Goal: Complete application form

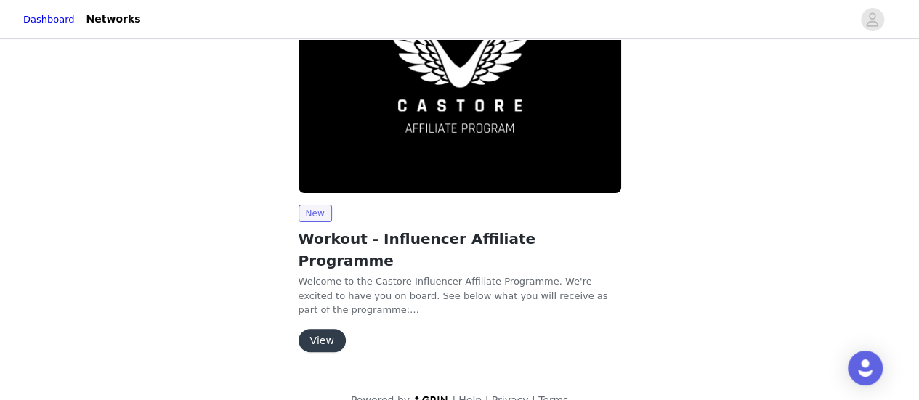
scroll to position [110, 0]
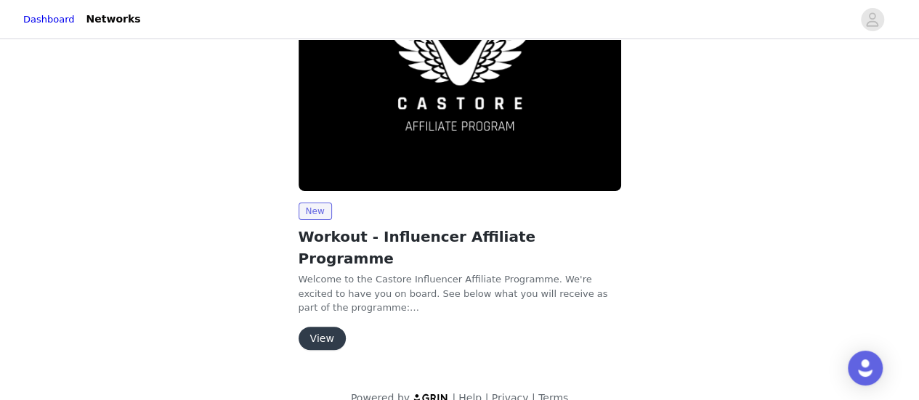
click at [333, 327] on button "View" at bounding box center [322, 338] width 47 height 23
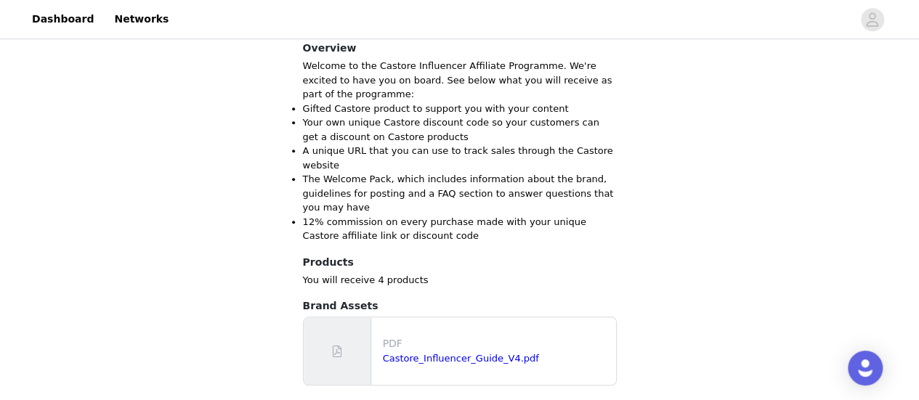
scroll to position [492, 0]
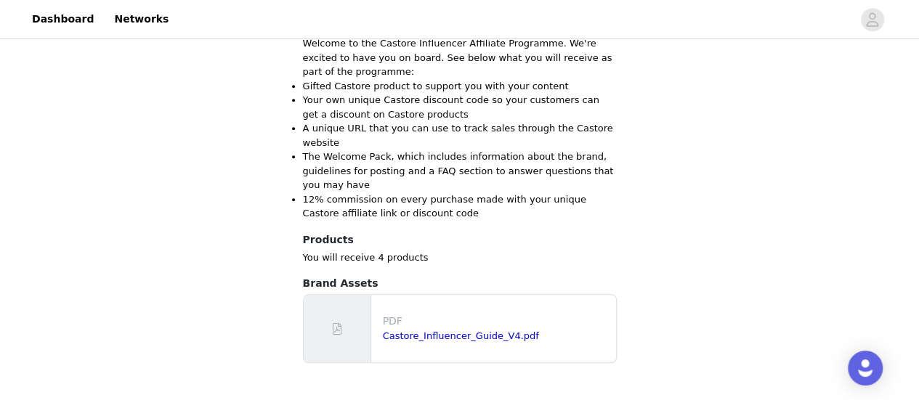
click at [424, 329] on div "Castore_Influencer_Guide_V4.pdf" at bounding box center [496, 336] width 227 height 15
click at [430, 330] on link "Castore_Influencer_Guide_V4.pdf" at bounding box center [461, 335] width 156 height 11
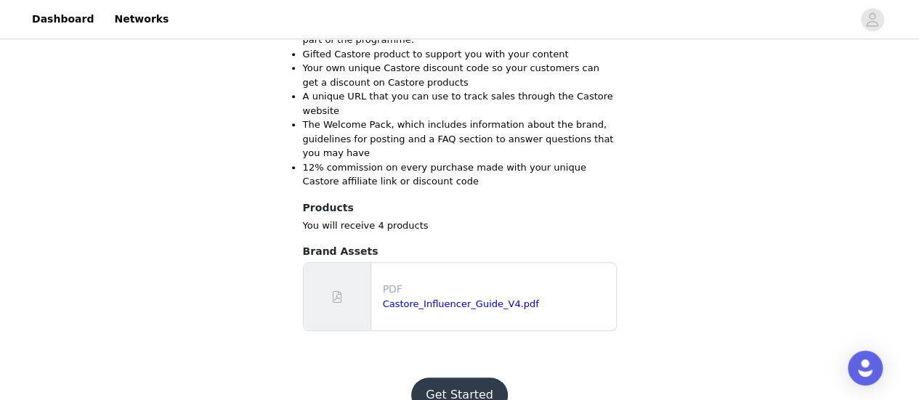
click at [468, 378] on button "Get Started" at bounding box center [459, 395] width 97 height 35
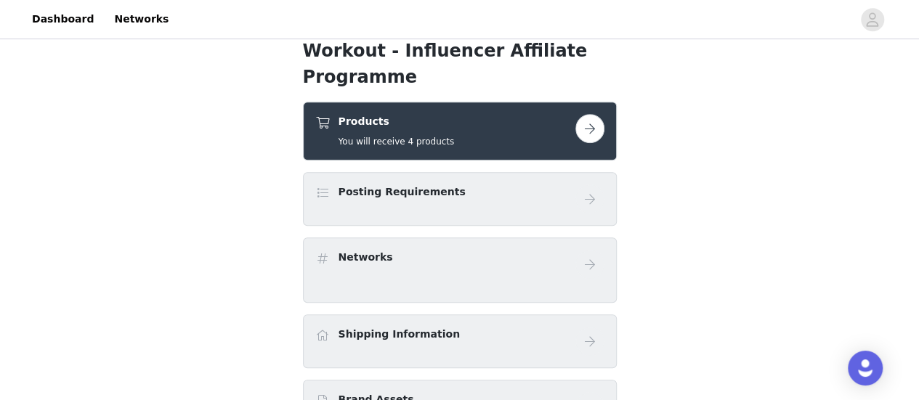
scroll to position [364, 0]
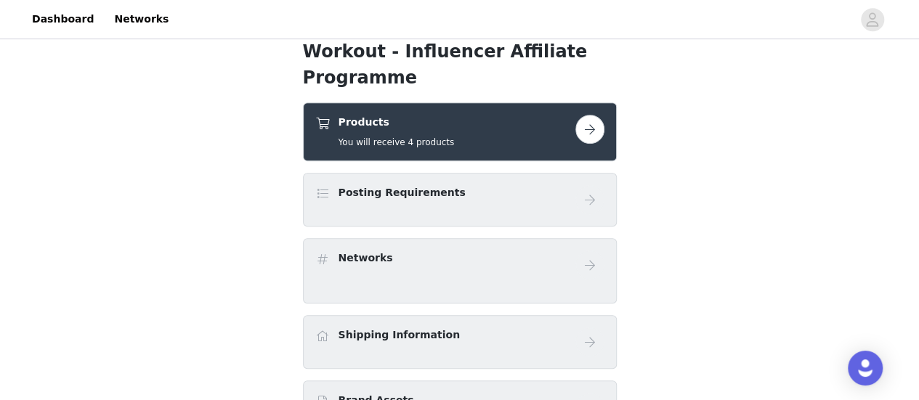
click at [586, 130] on button "button" at bounding box center [589, 129] width 29 height 29
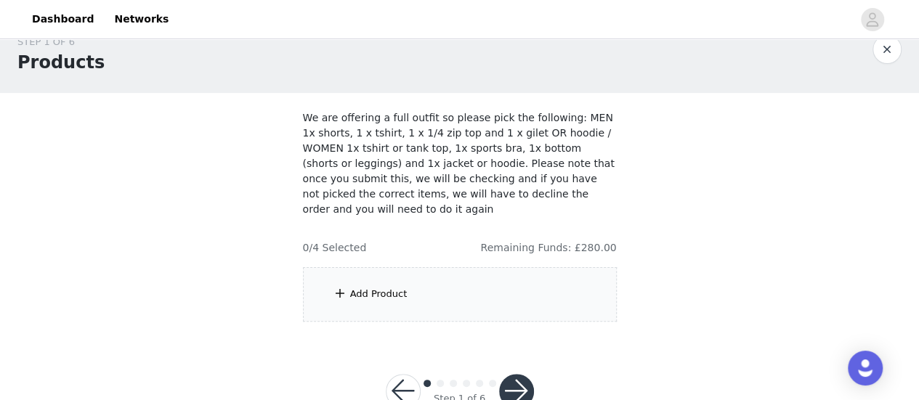
scroll to position [52, 0]
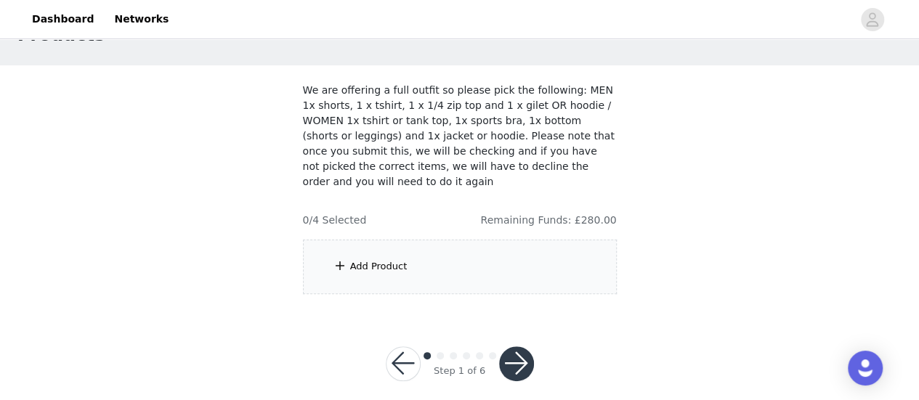
click at [408, 246] on div "Add Product" at bounding box center [460, 267] width 314 height 54
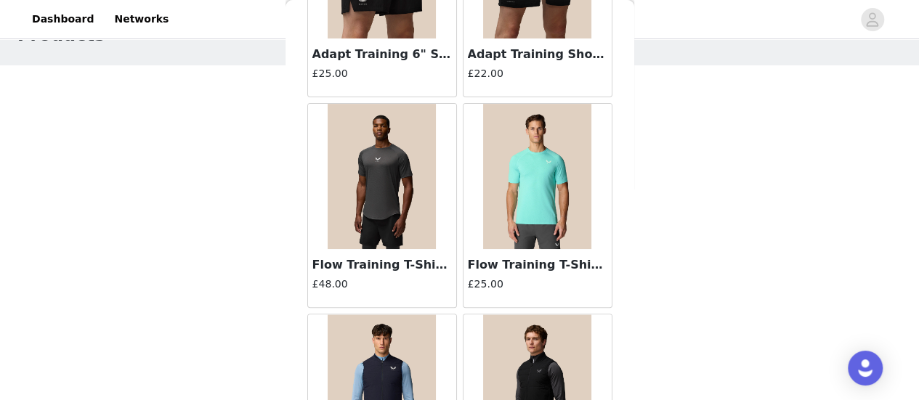
scroll to position [0, 0]
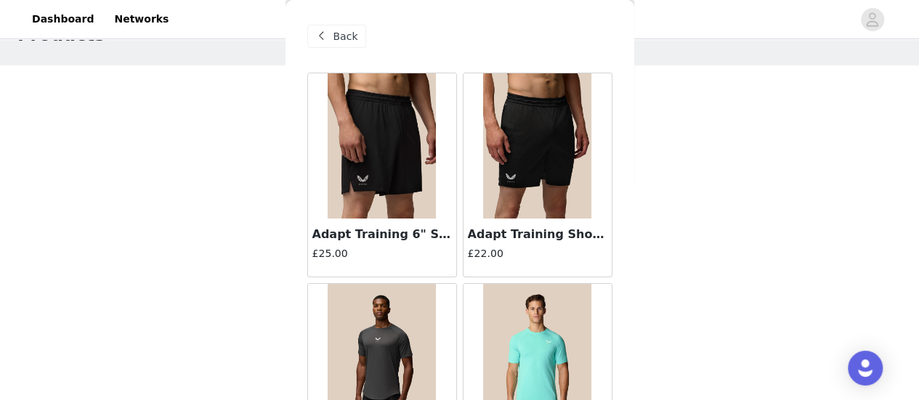
click at [341, 37] on span "Back" at bounding box center [345, 36] width 25 height 15
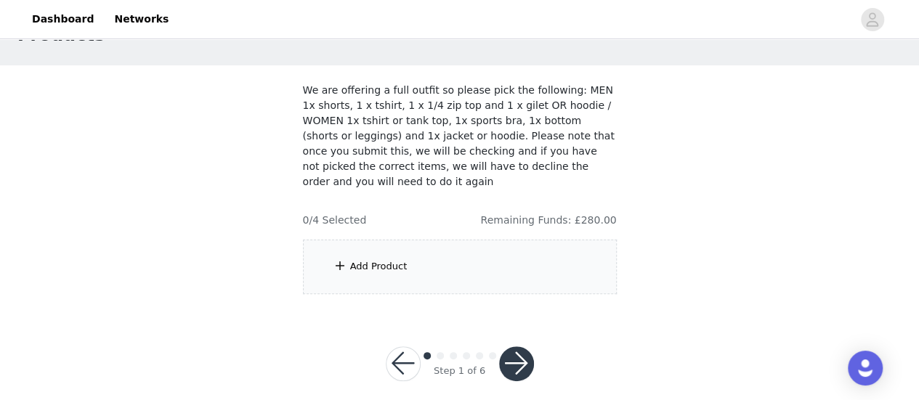
click at [402, 251] on div "Add Product" at bounding box center [460, 267] width 314 height 54
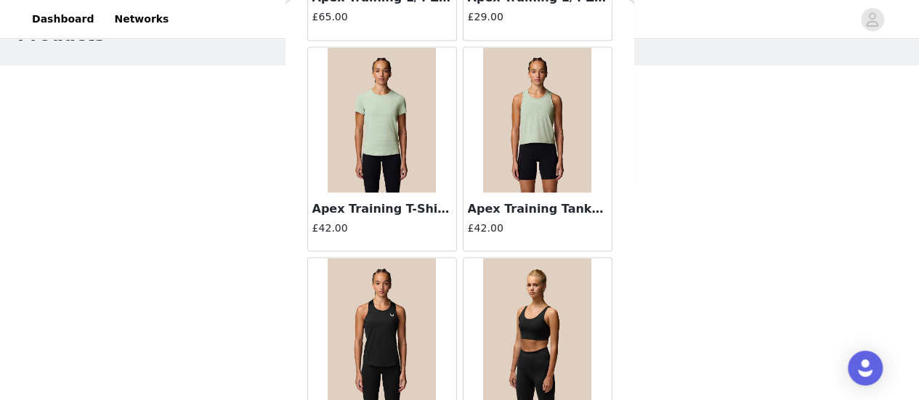
scroll to position [1305, 0]
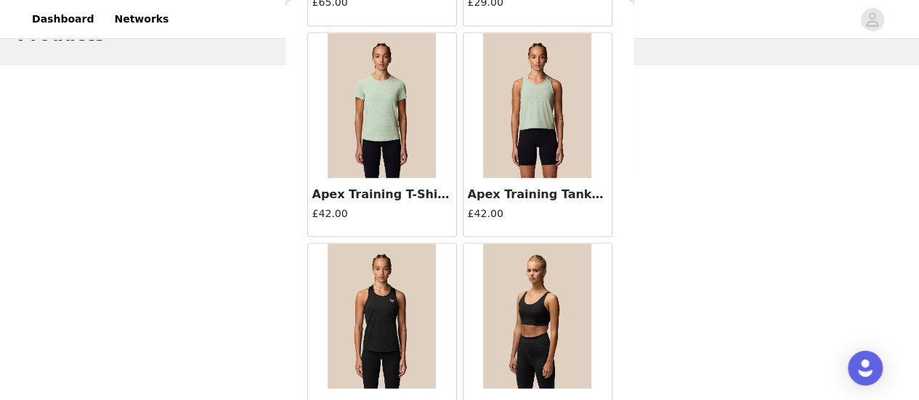
click at [526, 110] on img at bounding box center [537, 105] width 109 height 145
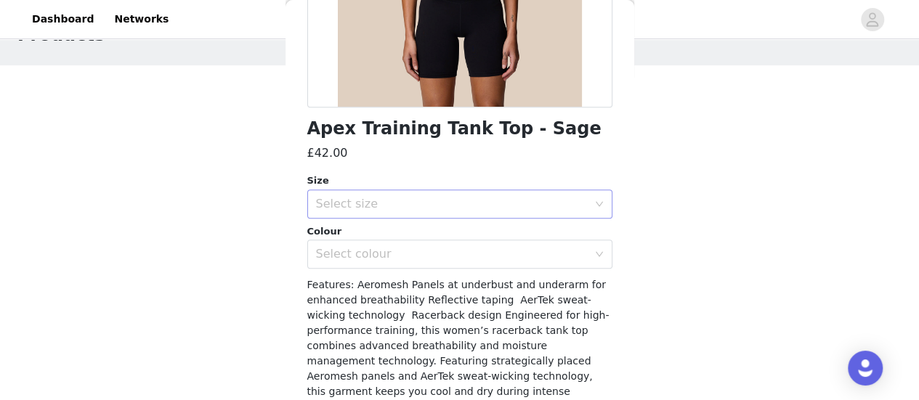
scroll to position [311, 0]
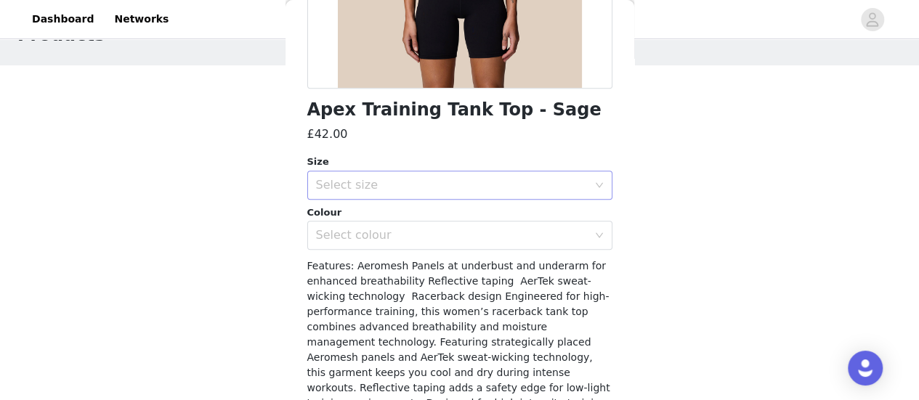
click at [474, 181] on div "Select size" at bounding box center [452, 185] width 272 height 15
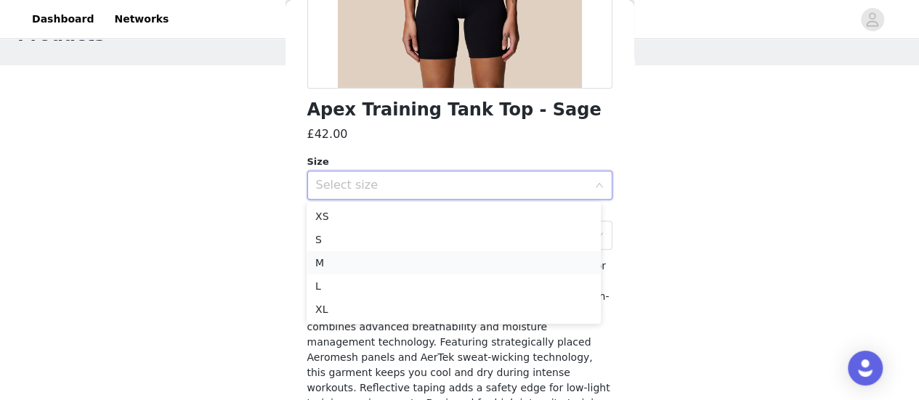
click at [422, 258] on li "M" at bounding box center [454, 262] width 294 height 23
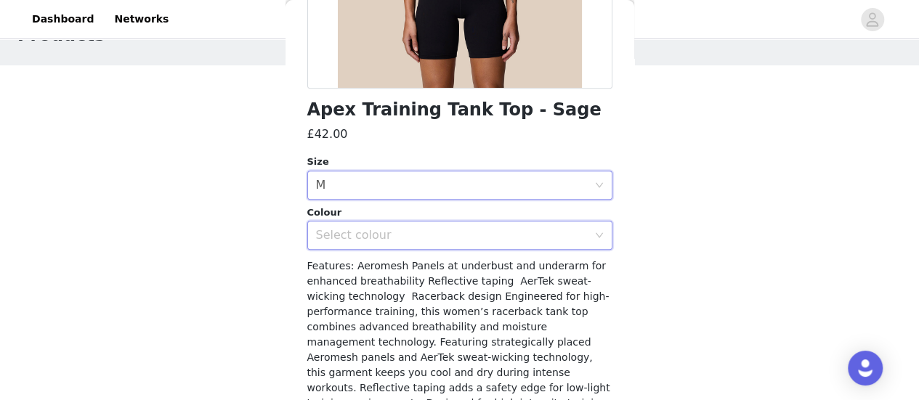
click at [413, 243] on div "Select colour" at bounding box center [455, 236] width 278 height 28
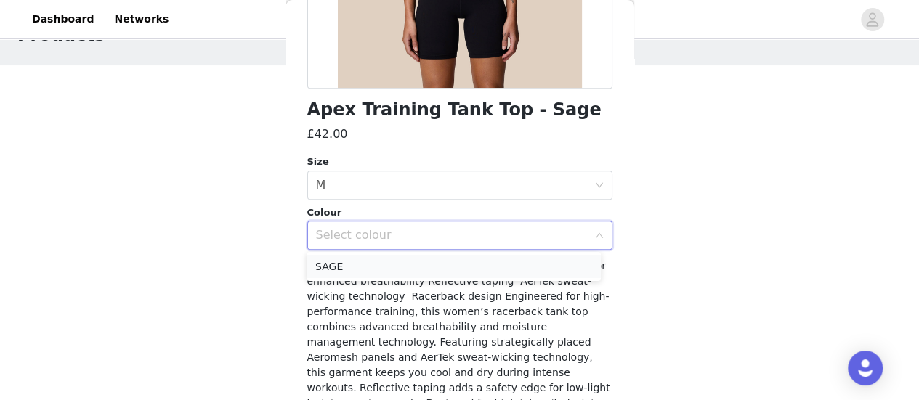
click at [404, 264] on li "SAGE" at bounding box center [454, 266] width 294 height 23
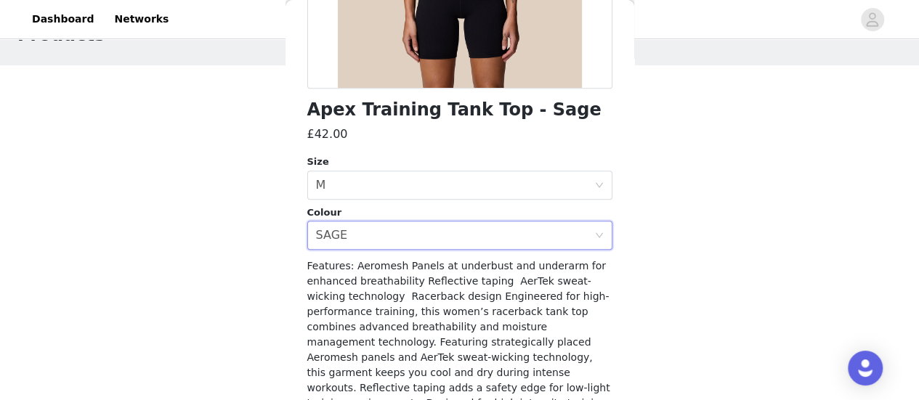
scroll to position [368, 0]
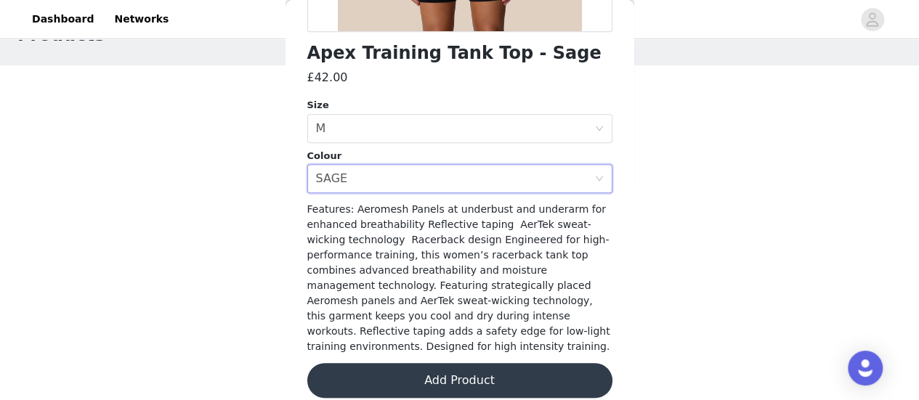
click at [424, 374] on button "Add Product" at bounding box center [459, 380] width 305 height 35
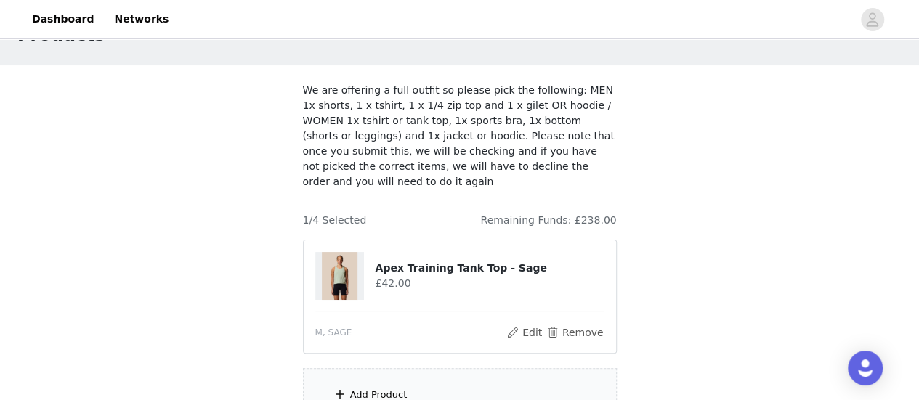
click at [362, 368] on div "Add Product" at bounding box center [460, 395] width 314 height 54
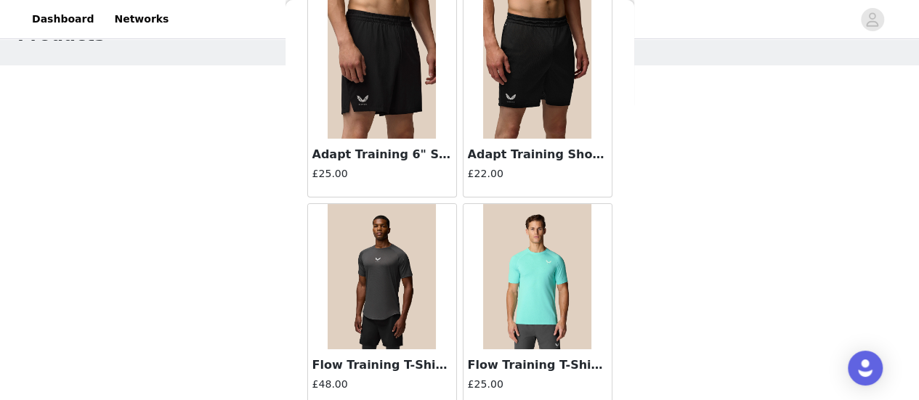
scroll to position [0, 0]
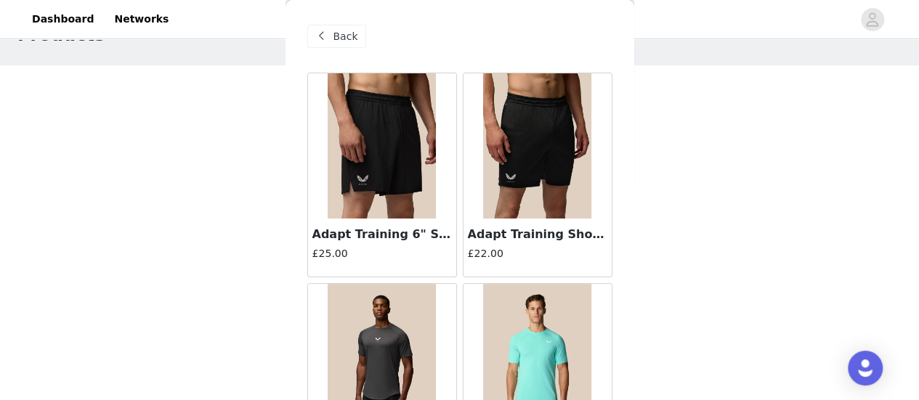
click at [339, 31] on span "Back" at bounding box center [345, 36] width 25 height 15
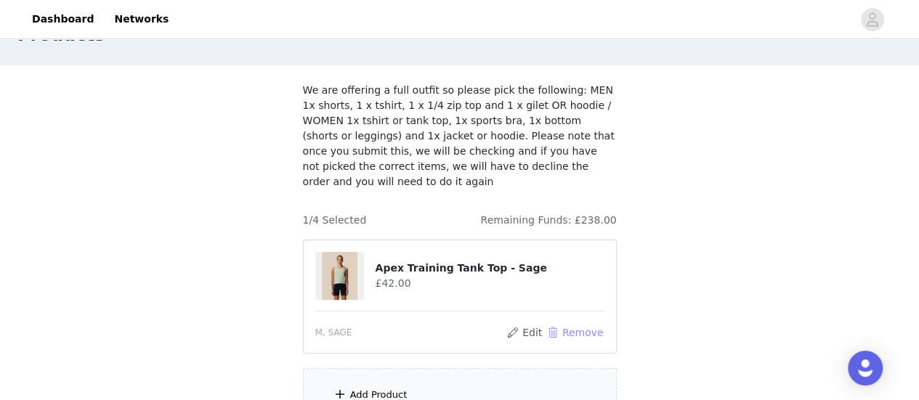
click at [562, 324] on button "Remove" at bounding box center [574, 332] width 58 height 17
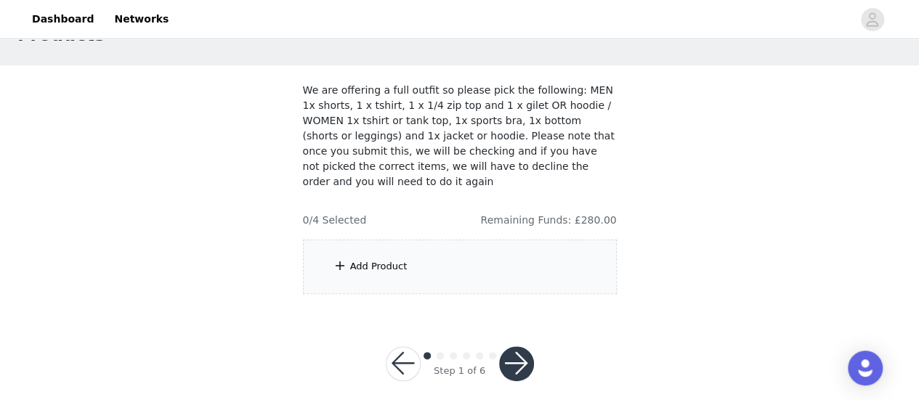
click at [338, 240] on div "Add Product" at bounding box center [460, 267] width 314 height 54
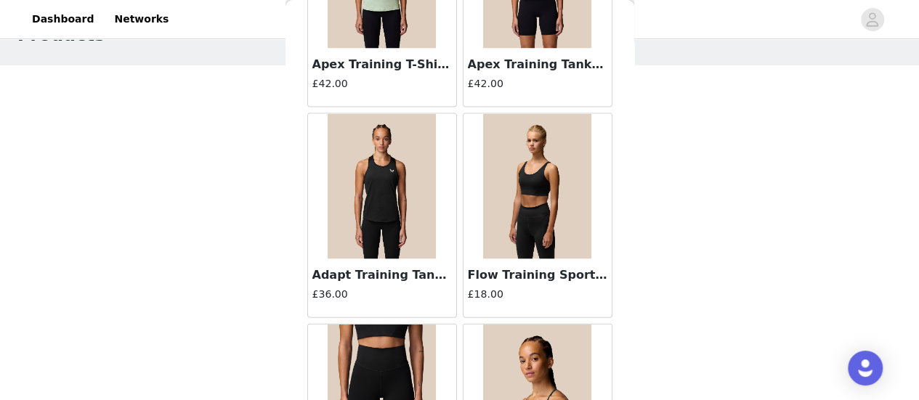
scroll to position [1443, 0]
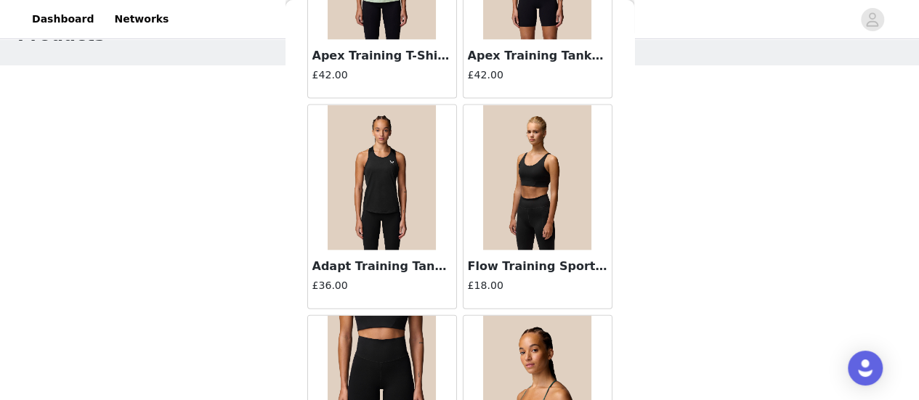
click at [379, 190] on img at bounding box center [382, 177] width 109 height 145
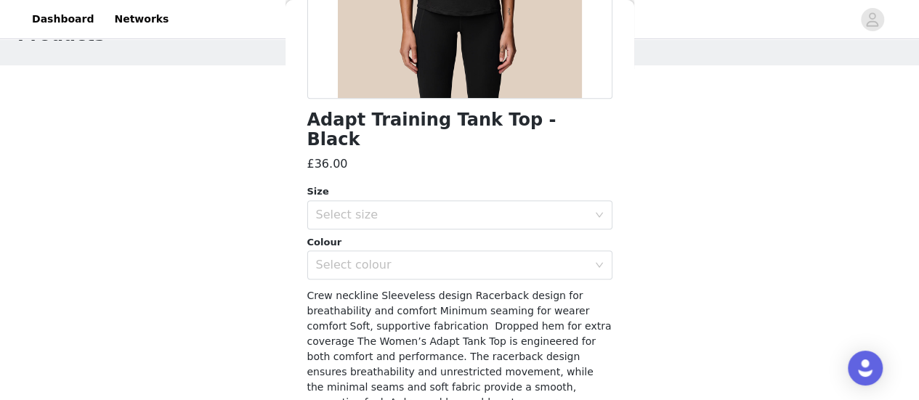
scroll to position [310, 0]
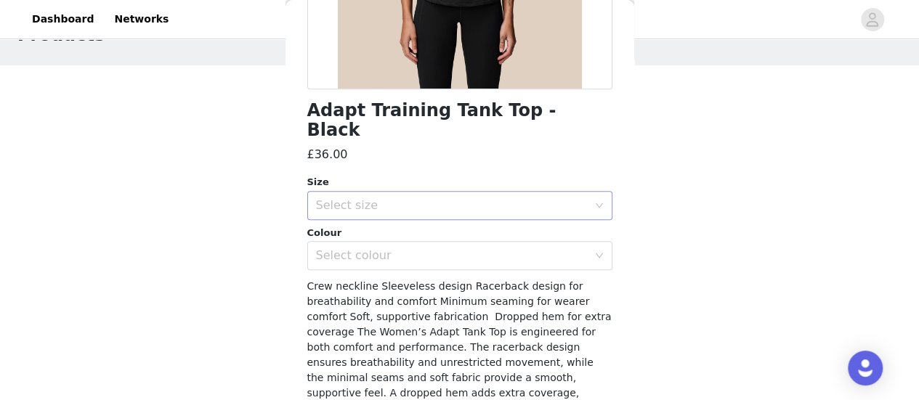
click at [365, 198] on div "Select size" at bounding box center [452, 205] width 272 height 15
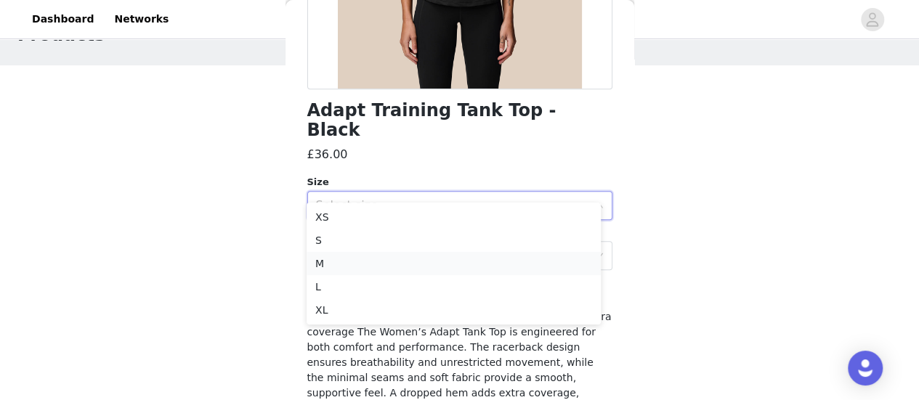
click at [349, 261] on li "M" at bounding box center [454, 263] width 294 height 23
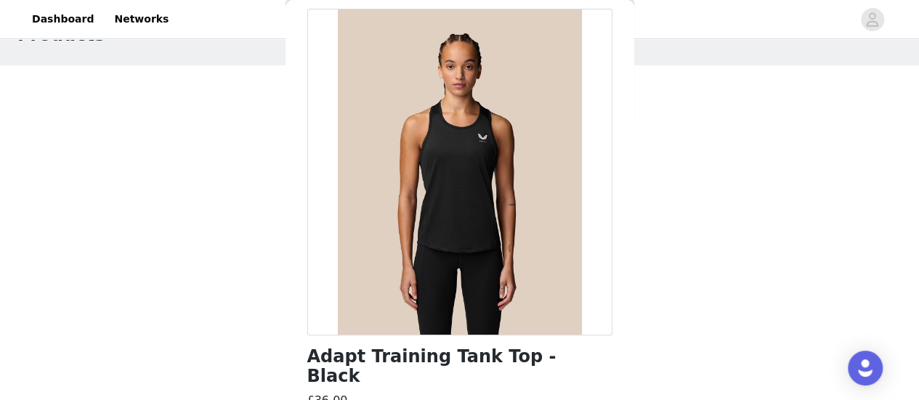
scroll to position [0, 0]
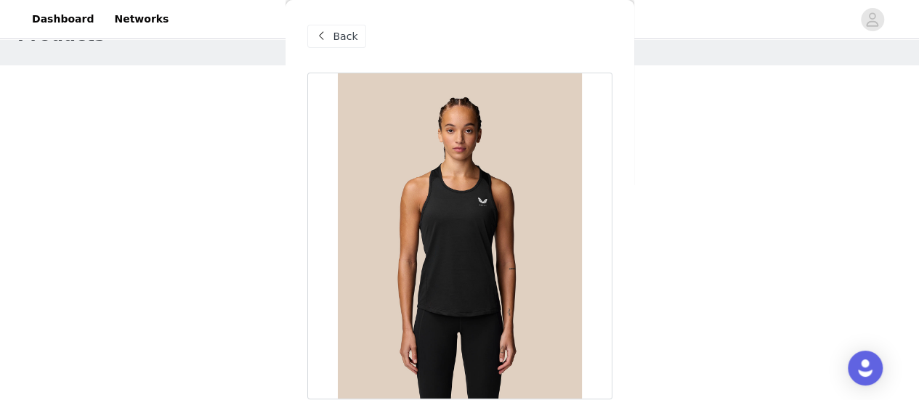
click at [344, 31] on span "Back" at bounding box center [345, 36] width 25 height 15
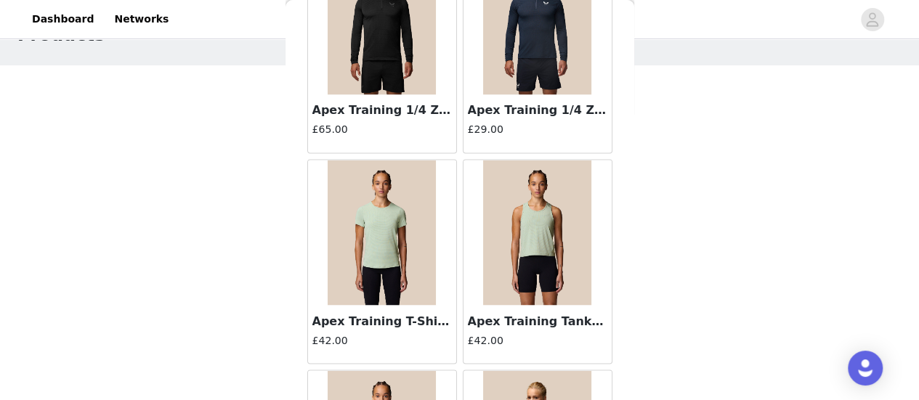
scroll to position [1195, 0]
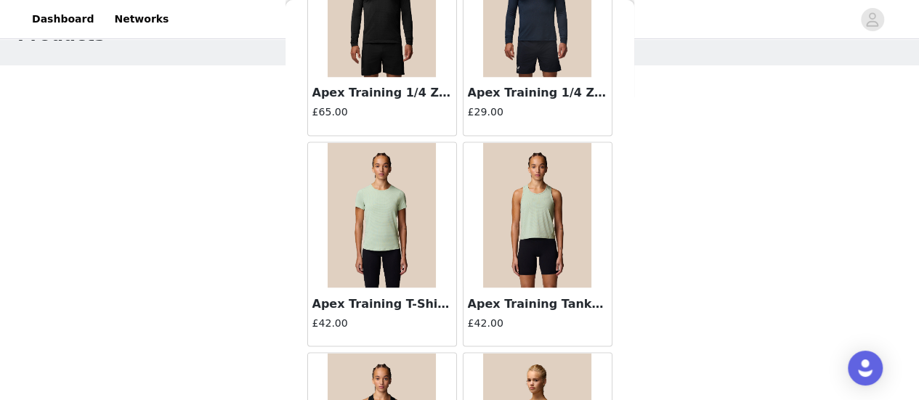
click at [504, 207] on img at bounding box center [537, 214] width 109 height 145
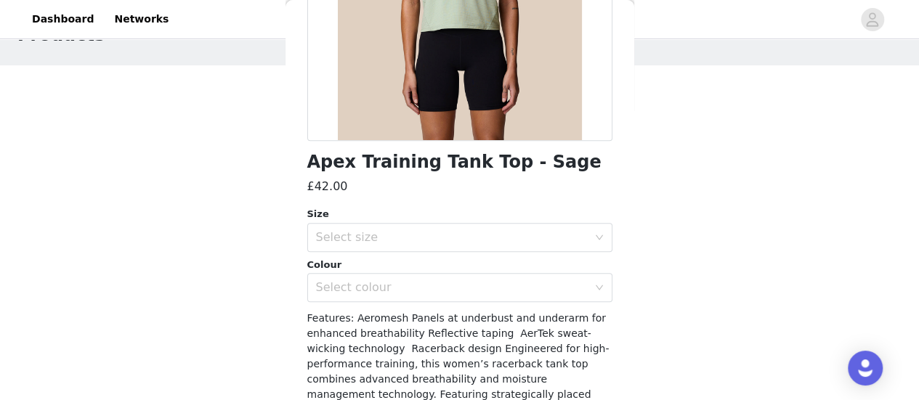
scroll to position [286, 0]
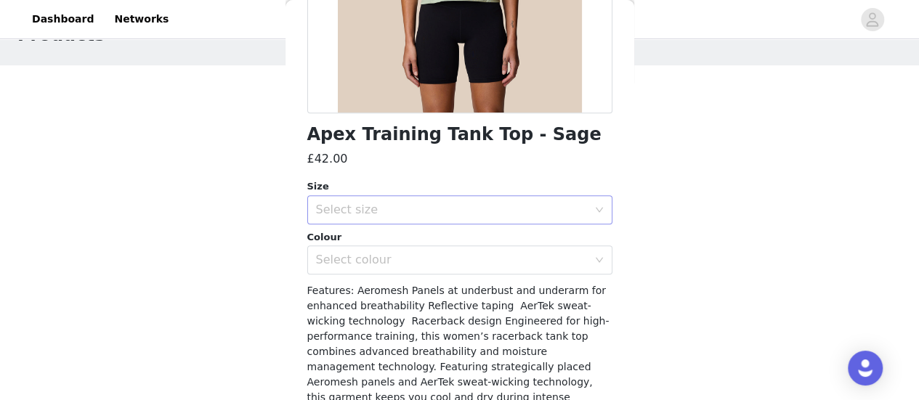
click at [471, 213] on div "Select size" at bounding box center [452, 210] width 272 height 15
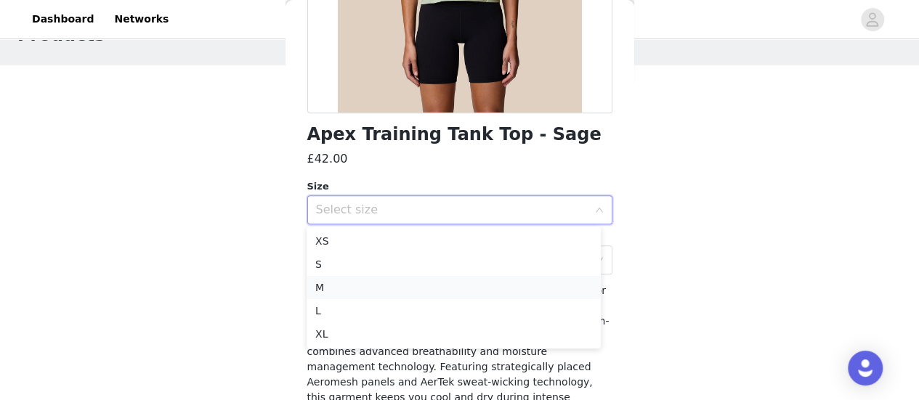
click at [415, 281] on li "M" at bounding box center [454, 287] width 294 height 23
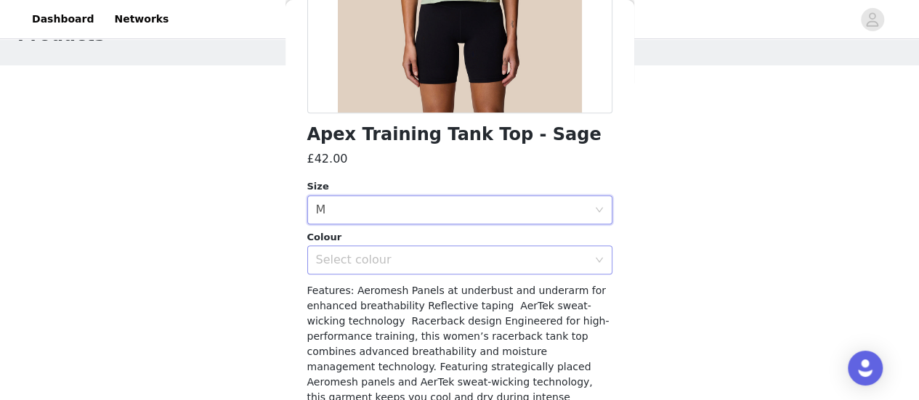
click at [389, 261] on div "Select colour" at bounding box center [452, 260] width 272 height 15
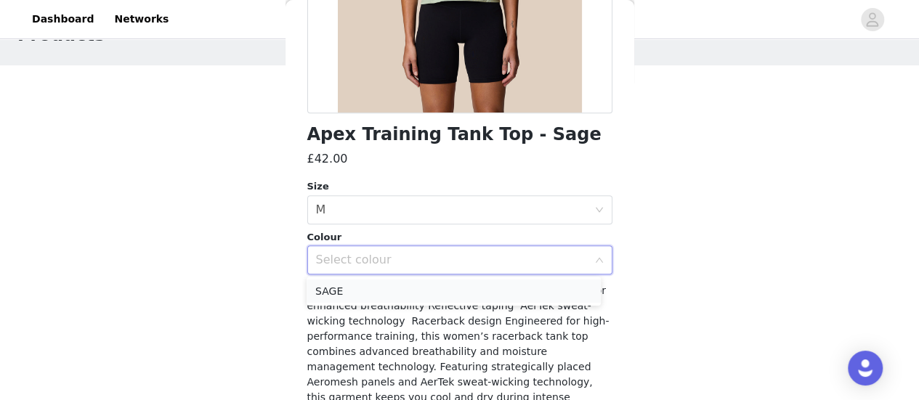
click at [366, 288] on li "SAGE" at bounding box center [454, 291] width 294 height 23
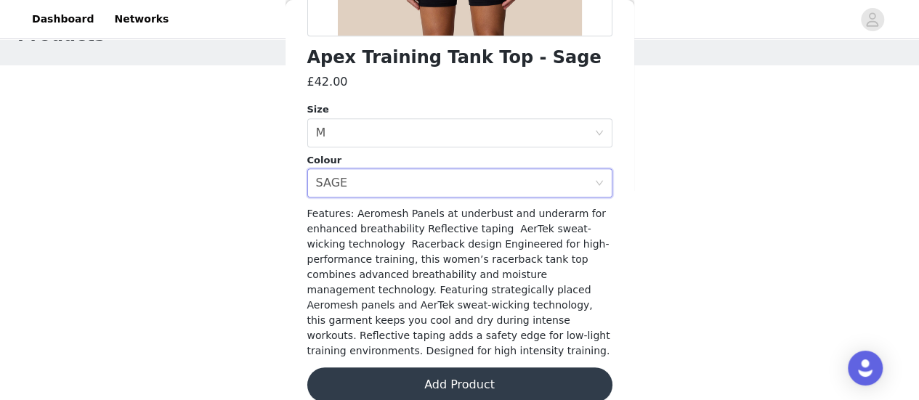
scroll to position [368, 0]
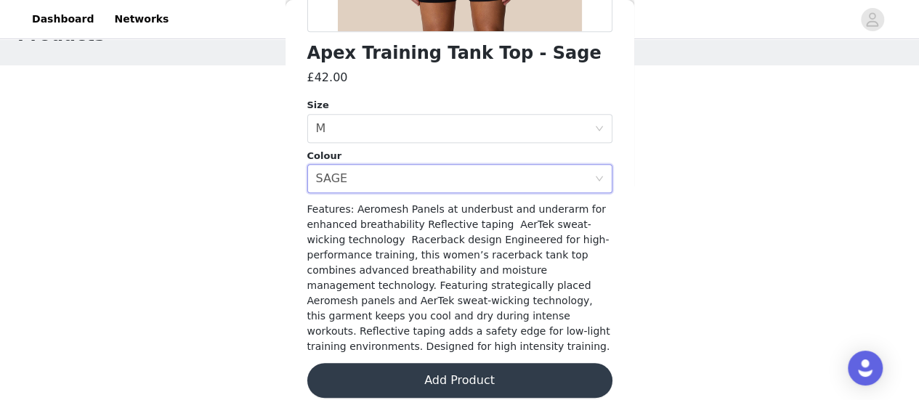
click at [416, 366] on button "Add Product" at bounding box center [459, 380] width 305 height 35
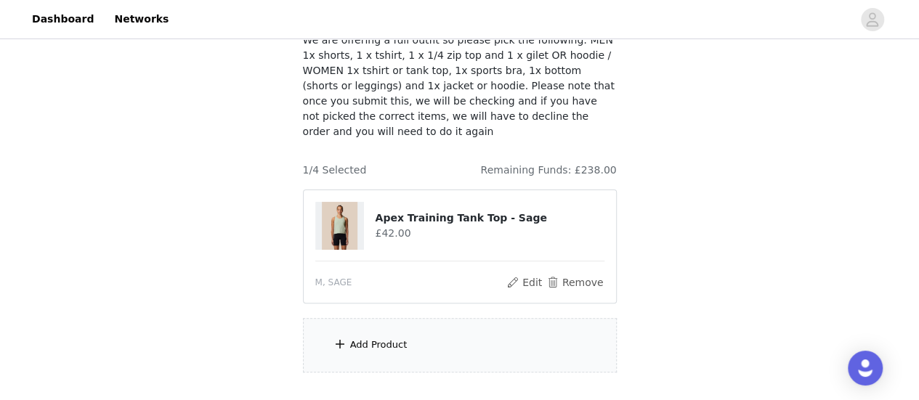
scroll to position [158, 0]
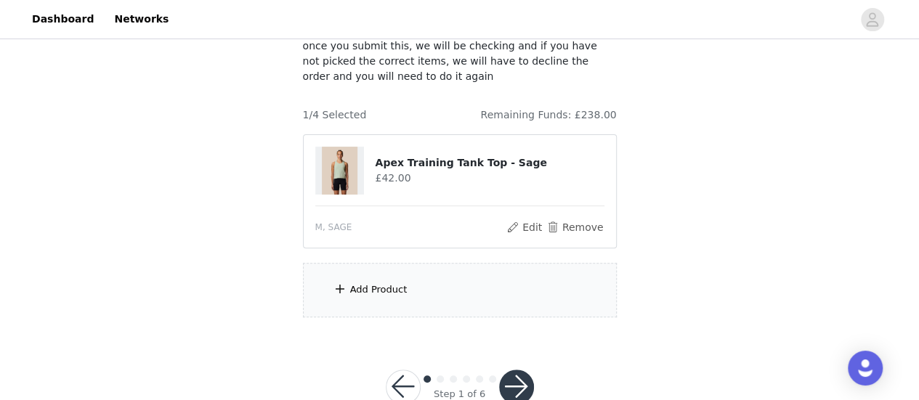
click at [344, 280] on span at bounding box center [340, 288] width 15 height 17
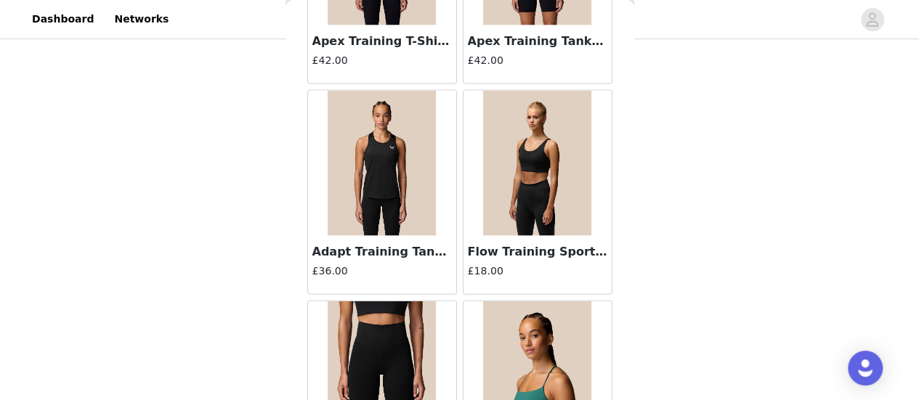
scroll to position [1456, 0]
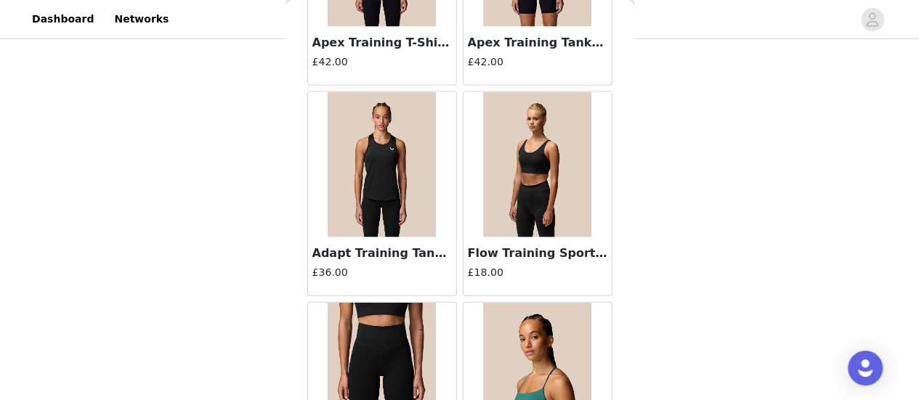
click at [535, 144] on img at bounding box center [537, 164] width 109 height 145
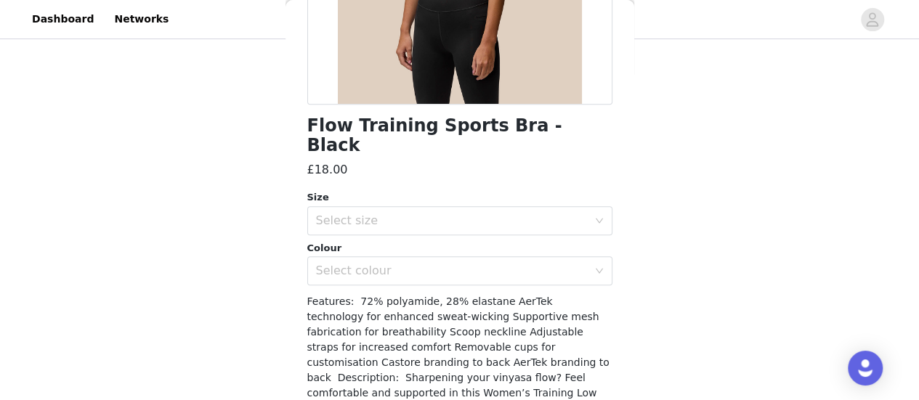
scroll to position [308, 0]
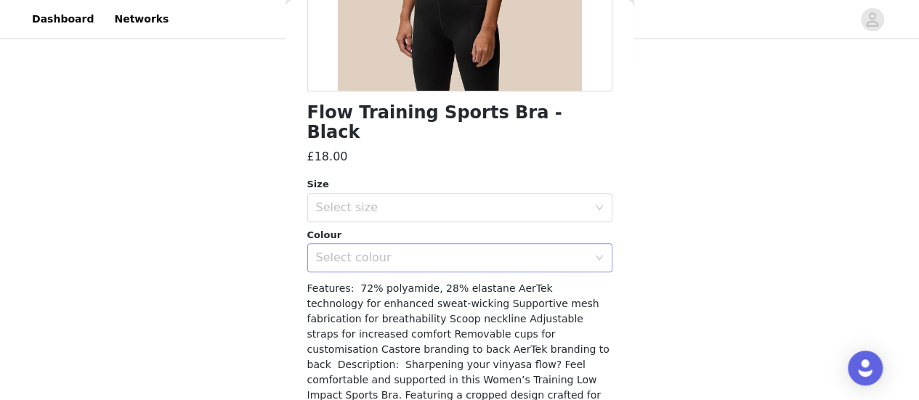
click at [312, 243] on div "Select colour" at bounding box center [459, 257] width 305 height 29
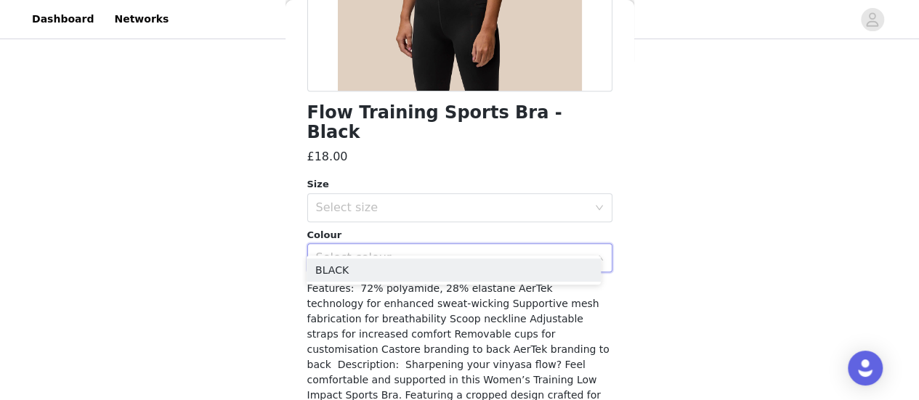
click at [312, 243] on div "Select colour" at bounding box center [459, 257] width 305 height 29
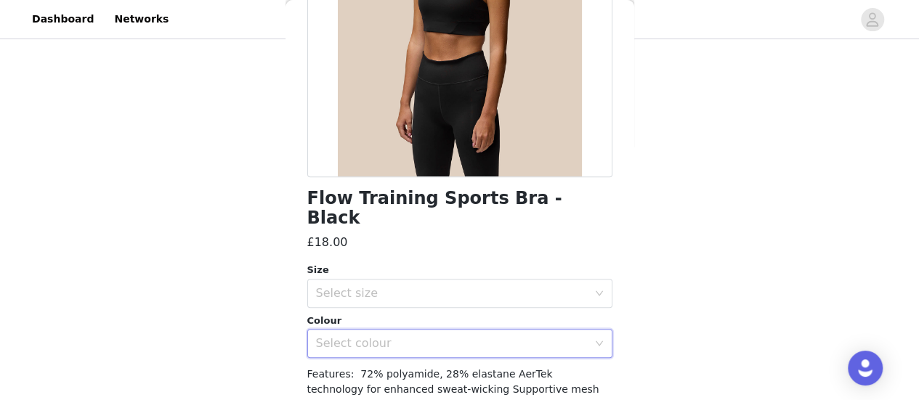
scroll to position [0, 0]
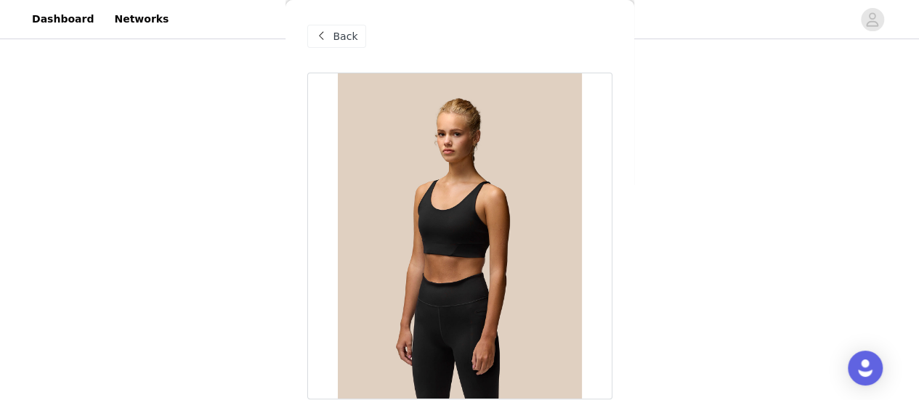
click at [337, 31] on span "Back" at bounding box center [345, 36] width 25 height 15
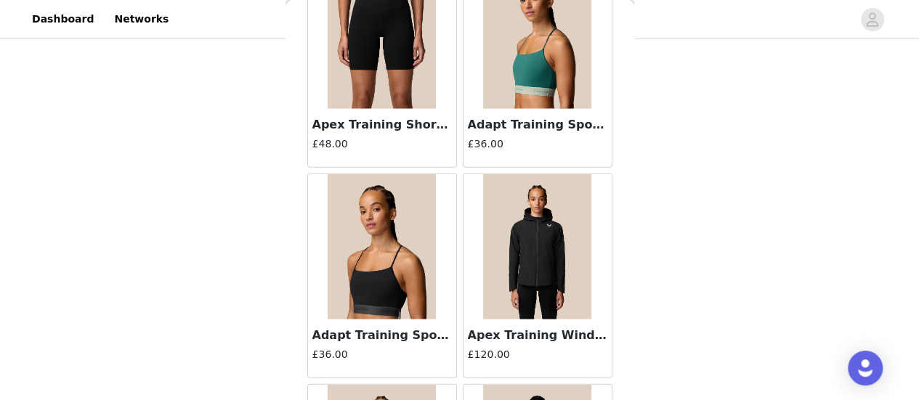
scroll to position [1816, 0]
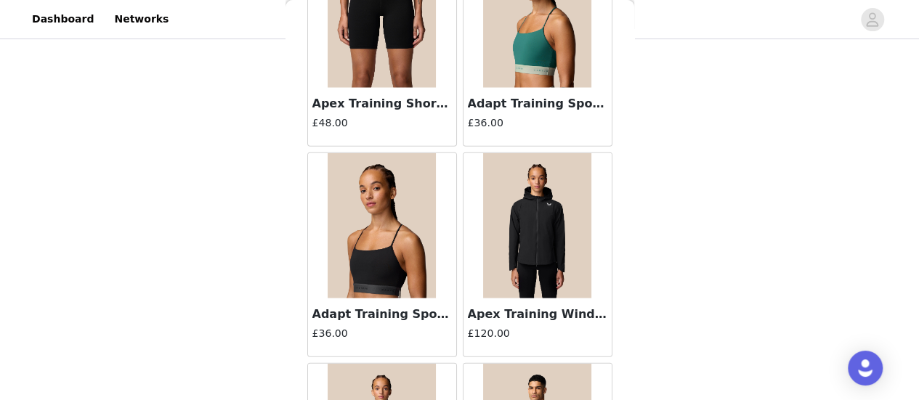
click at [397, 235] on img at bounding box center [382, 225] width 109 height 145
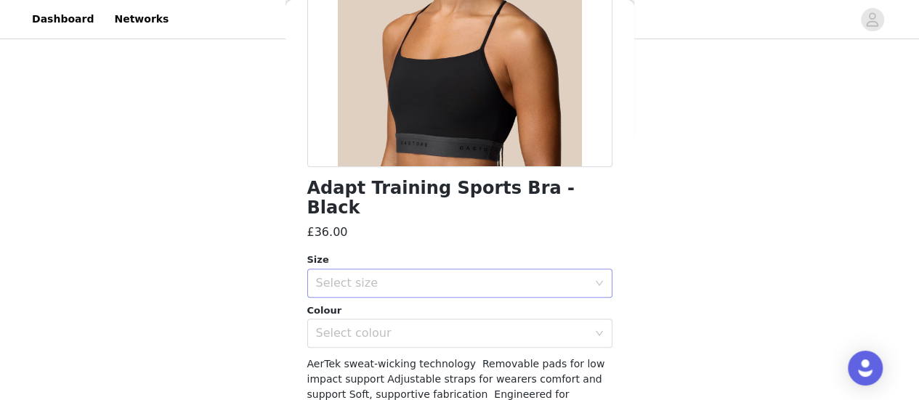
scroll to position [190, 0]
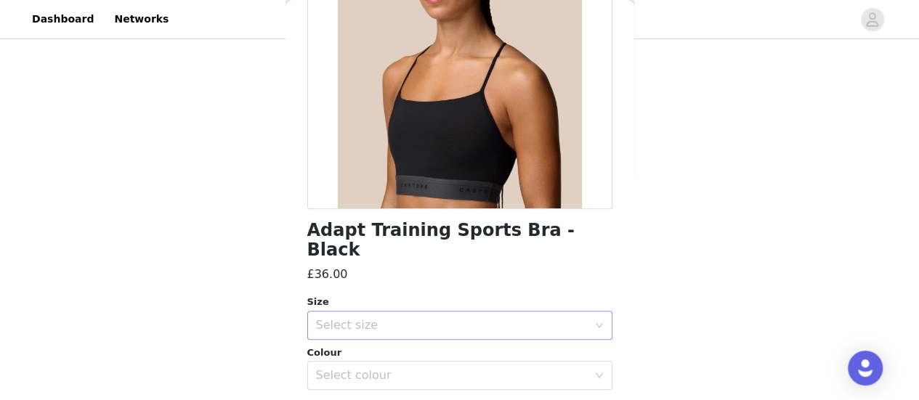
click at [443, 318] on div "Select size" at bounding box center [452, 325] width 272 height 15
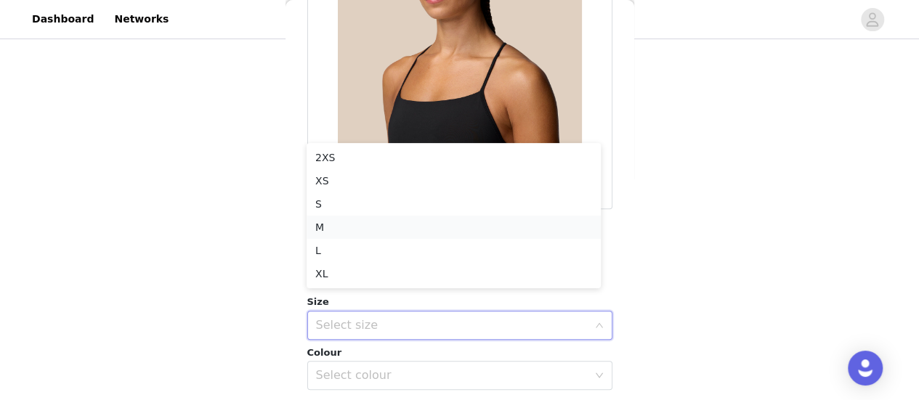
click at [387, 224] on li "M" at bounding box center [454, 227] width 294 height 23
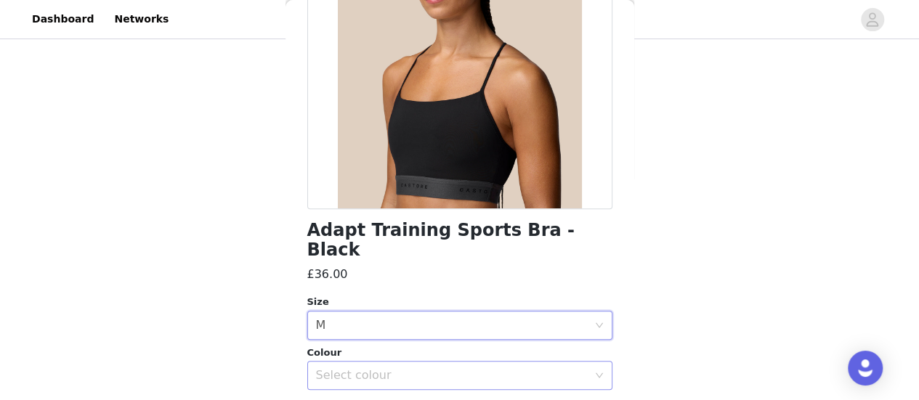
click at [399, 362] on div "Select colour" at bounding box center [455, 376] width 278 height 28
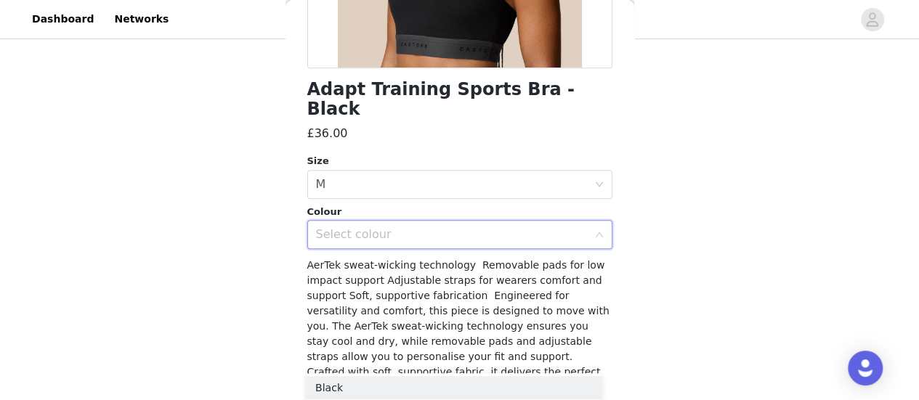
scroll to position [368, 0]
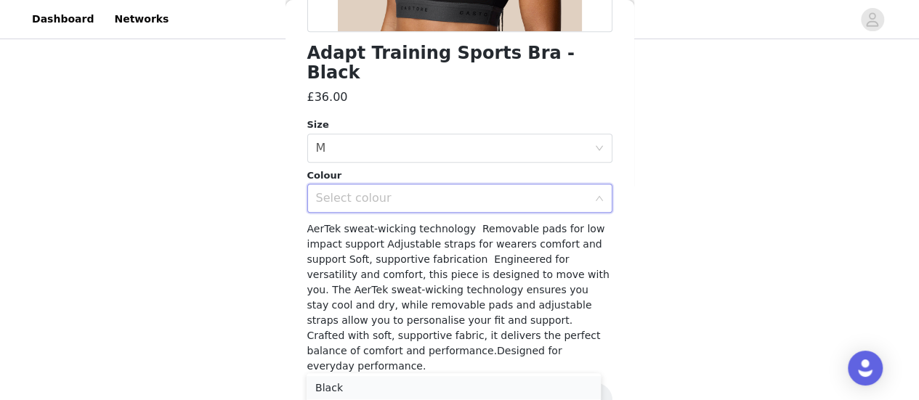
click at [366, 389] on li "Black" at bounding box center [454, 387] width 294 height 23
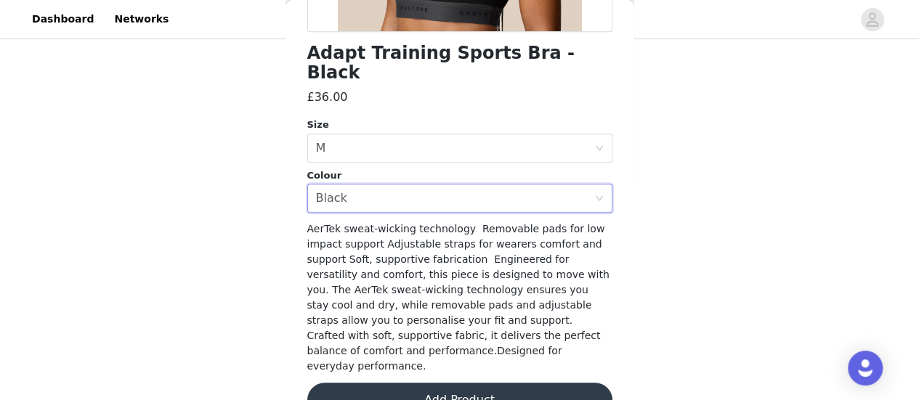
click at [446, 383] on button "Add Product" at bounding box center [459, 400] width 305 height 35
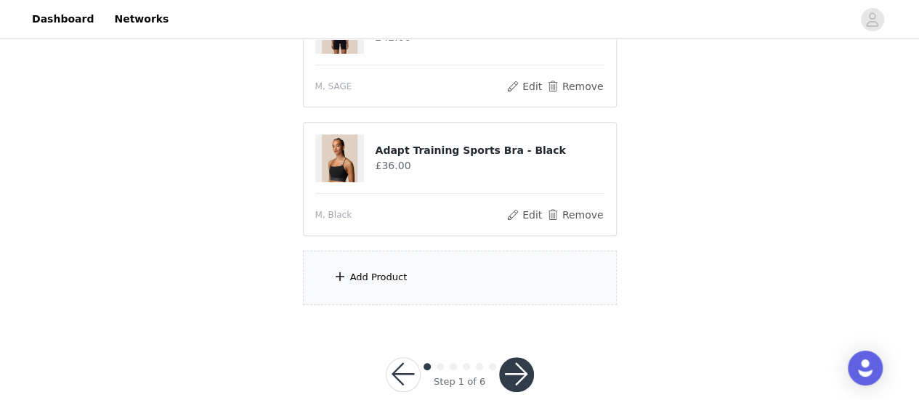
scroll to position [308, 0]
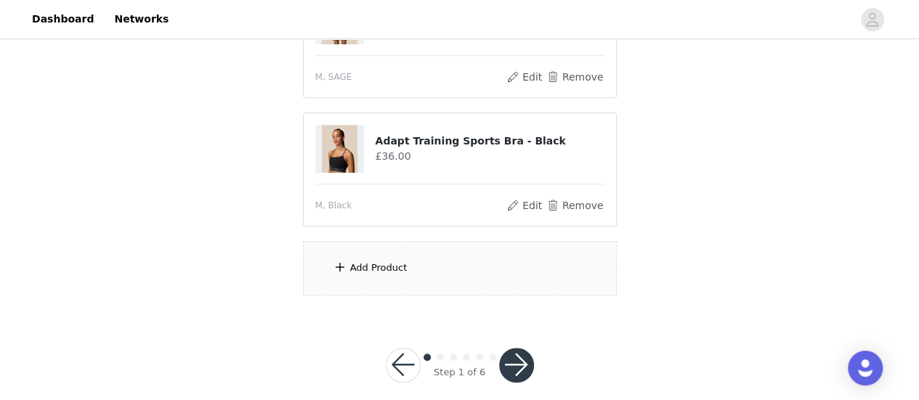
click at [387, 265] on div "Add Product" at bounding box center [460, 268] width 314 height 54
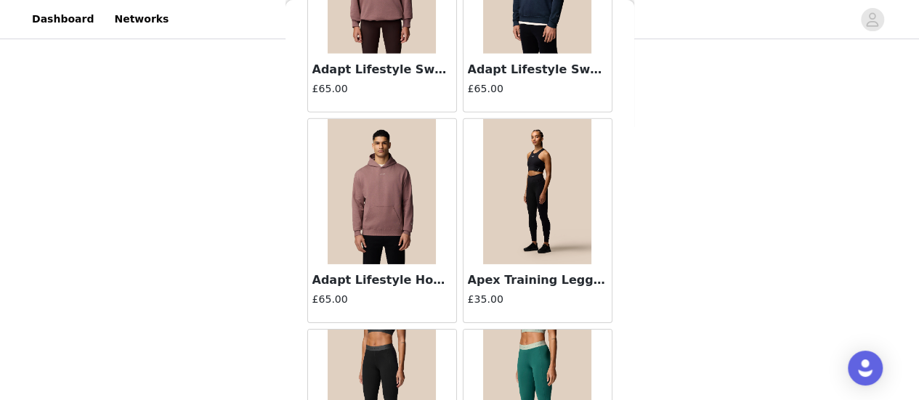
scroll to position [2272, 0]
click at [501, 211] on img at bounding box center [537, 190] width 109 height 145
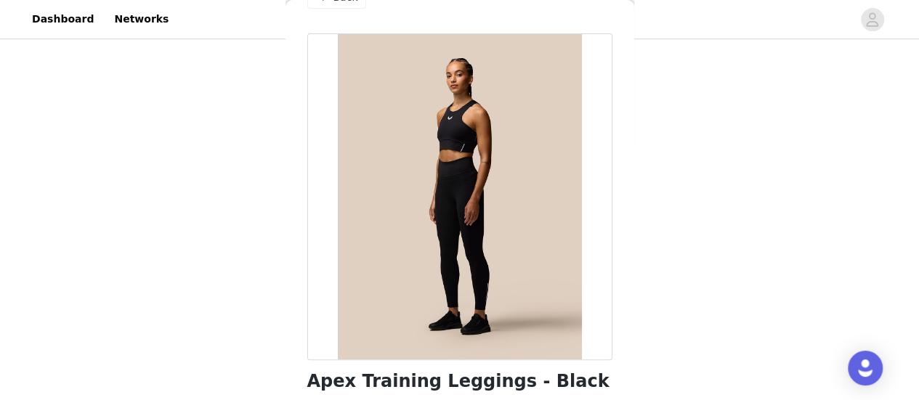
scroll to position [0, 0]
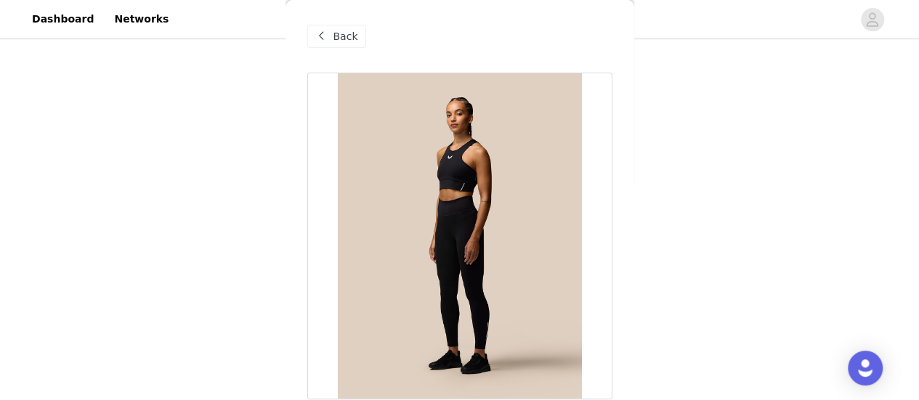
click at [341, 42] on span "Back" at bounding box center [345, 36] width 25 height 15
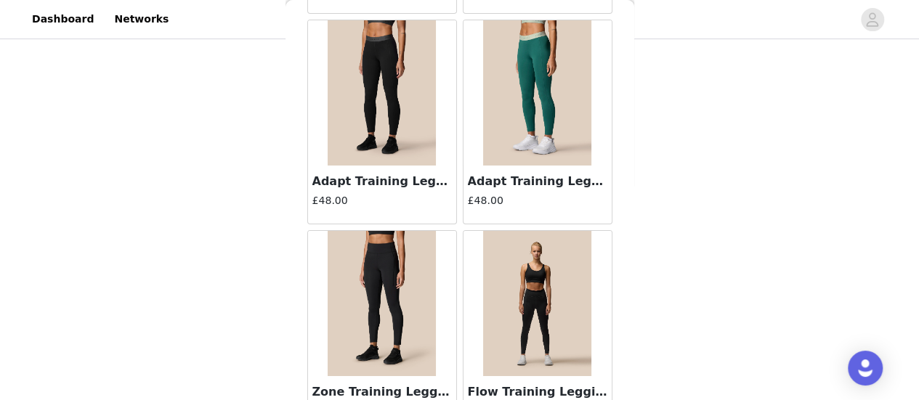
scroll to position [2611, 0]
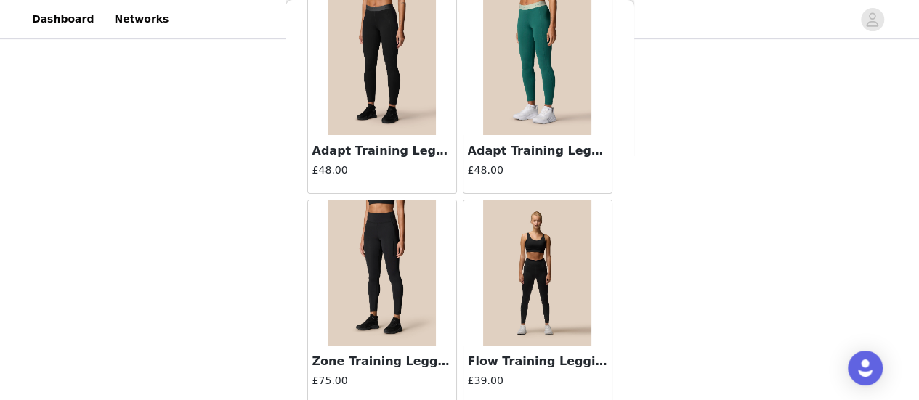
click at [394, 261] on img at bounding box center [382, 272] width 109 height 145
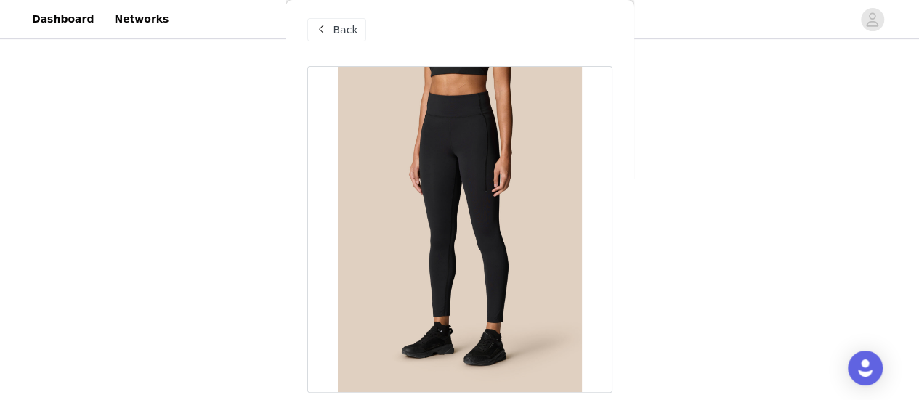
scroll to position [0, 0]
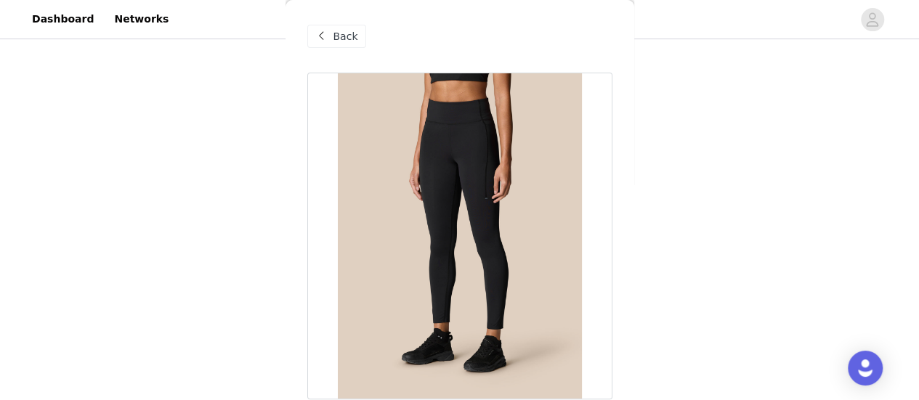
click at [334, 28] on div "Back" at bounding box center [336, 36] width 59 height 23
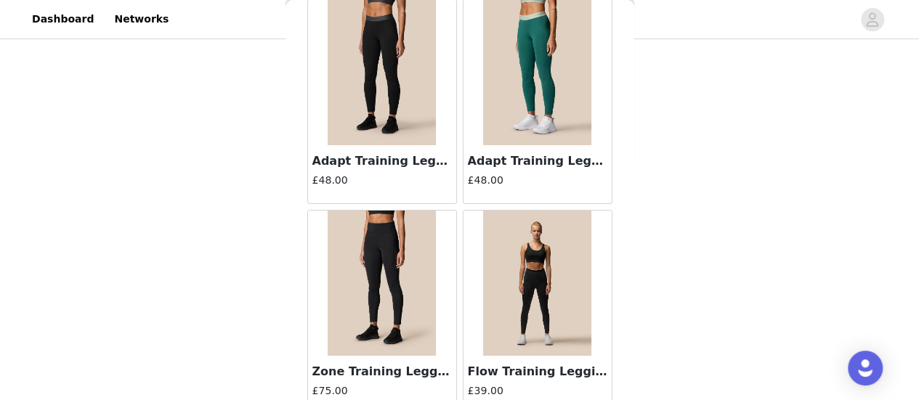
scroll to position [2596, 0]
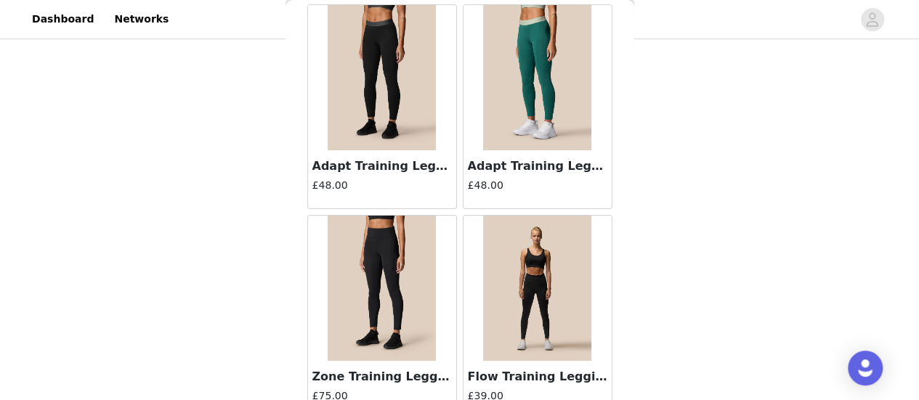
click at [530, 309] on img at bounding box center [537, 288] width 109 height 145
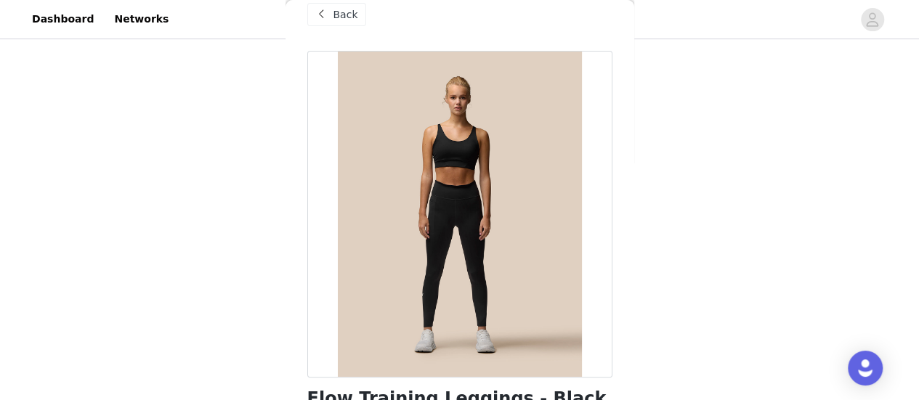
scroll to position [16, 0]
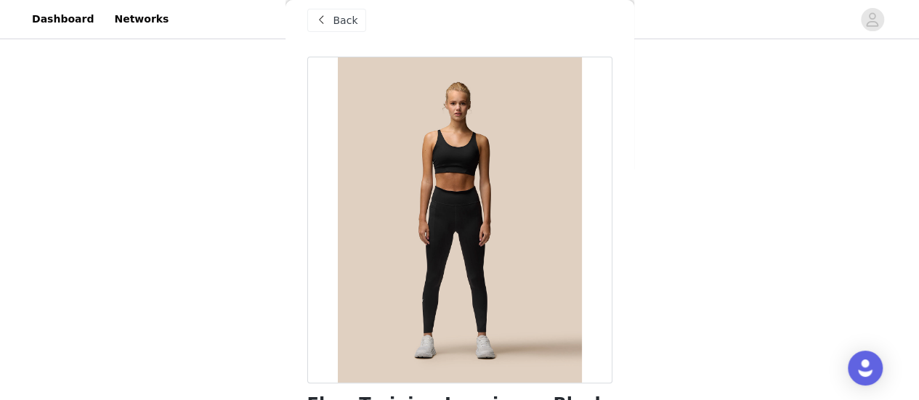
click at [336, 23] on span "Back" at bounding box center [345, 20] width 25 height 15
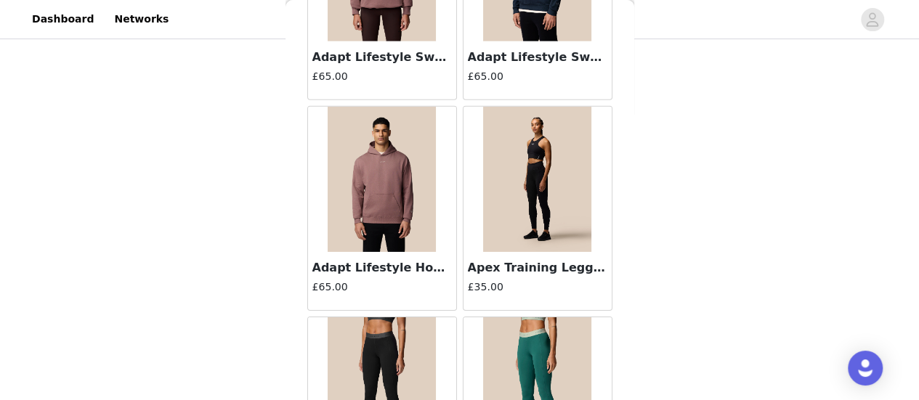
scroll to position [2253, 0]
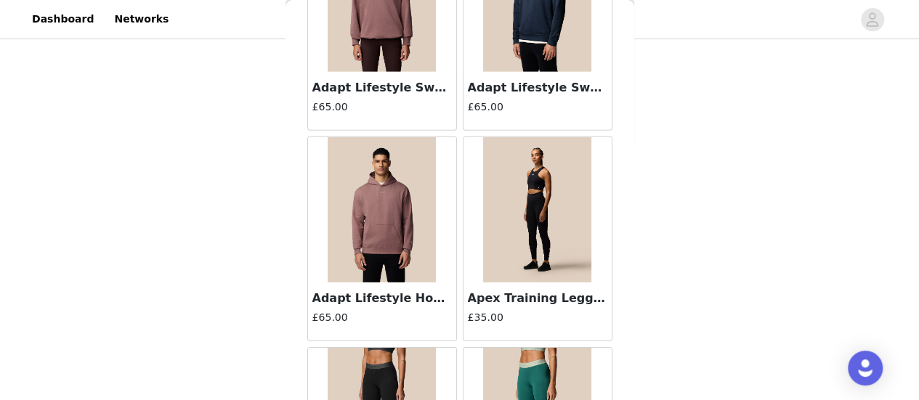
click at [540, 171] on img at bounding box center [537, 209] width 109 height 145
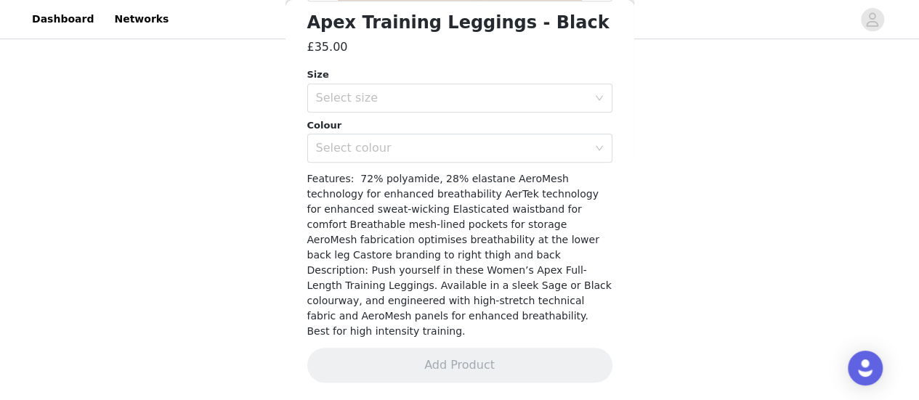
scroll to position [382, 0]
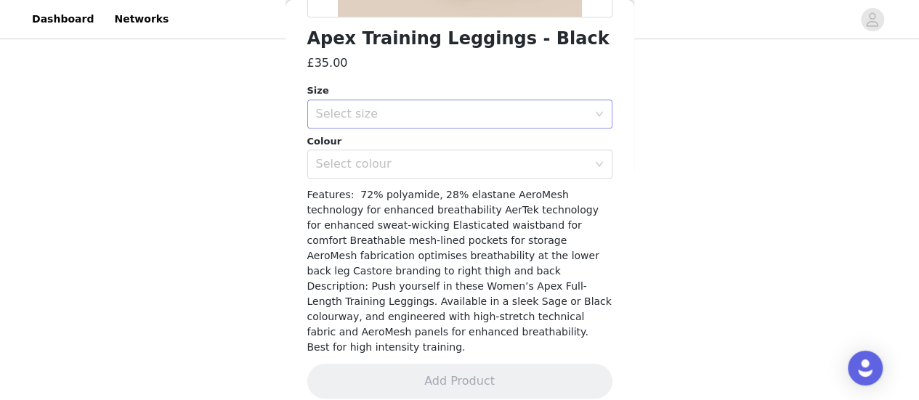
click at [447, 102] on div "Select size" at bounding box center [455, 114] width 278 height 28
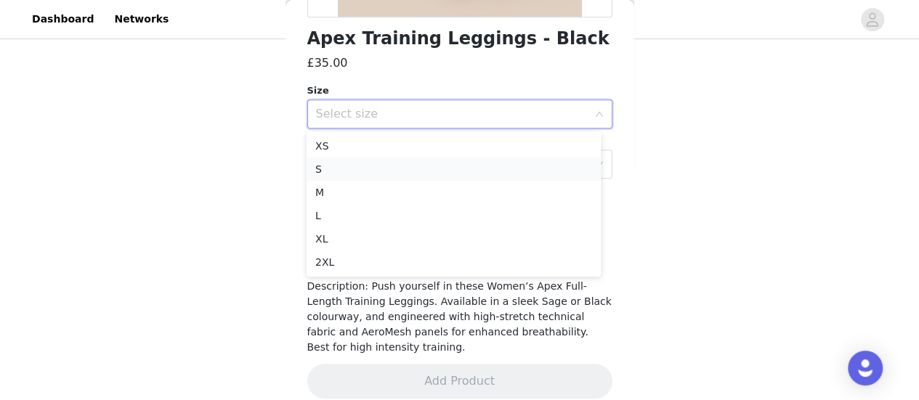
click at [422, 161] on li "S" at bounding box center [454, 169] width 294 height 23
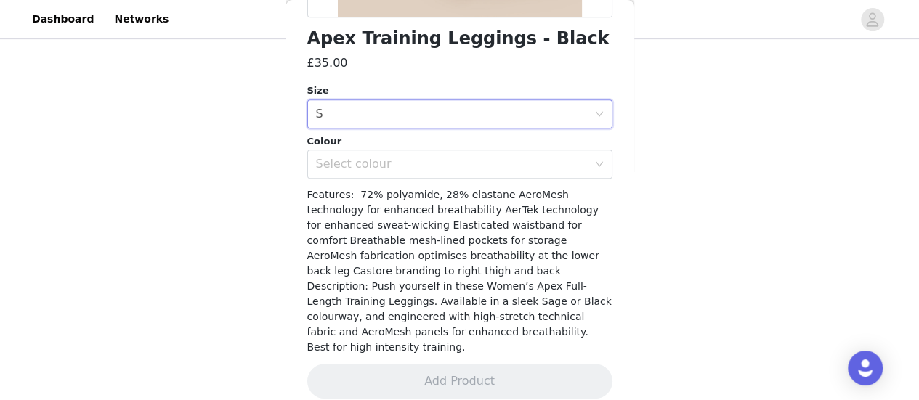
click at [422, 161] on div "Select colour" at bounding box center [452, 164] width 272 height 15
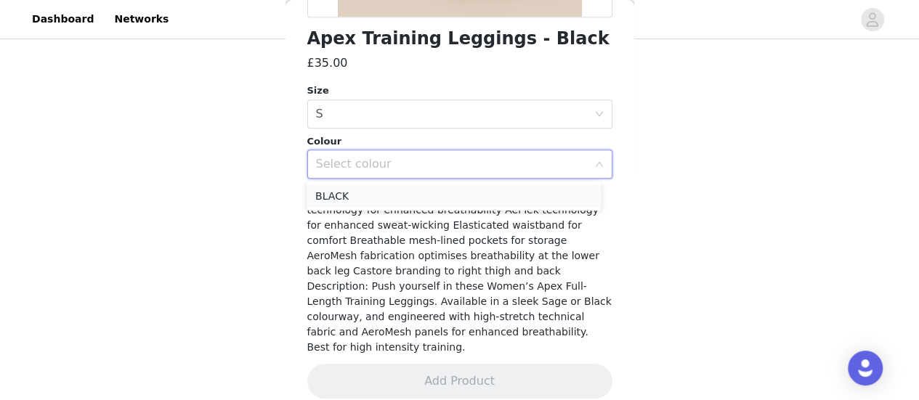
click at [413, 196] on li "BLACK" at bounding box center [454, 195] width 294 height 23
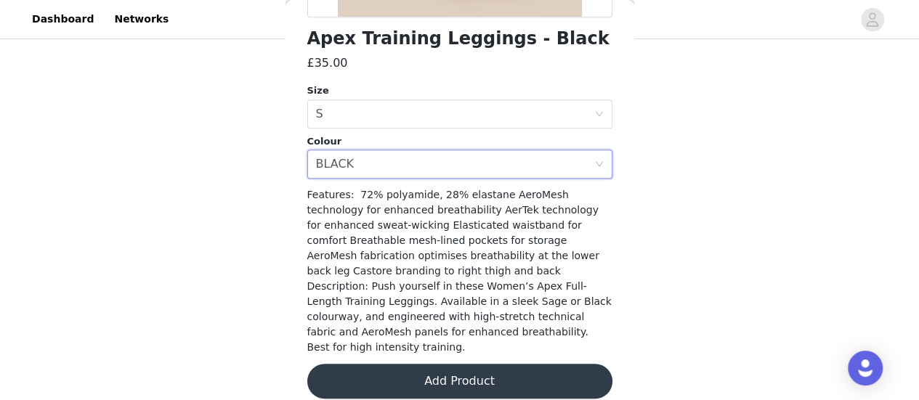
click at [516, 371] on button "Add Product" at bounding box center [459, 381] width 305 height 35
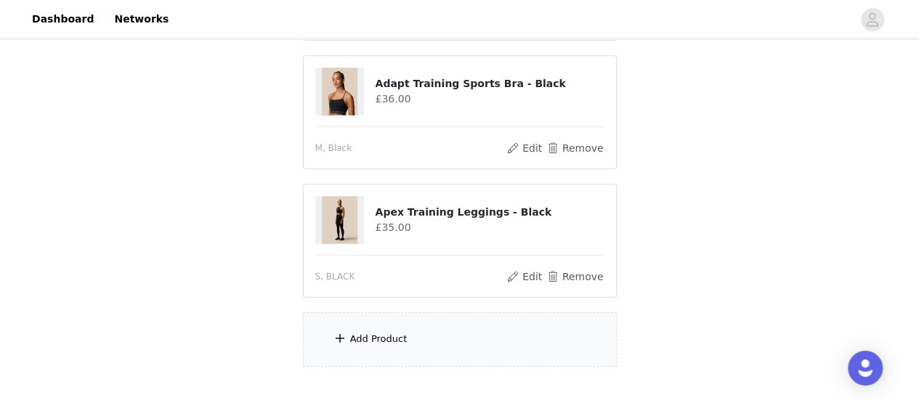
scroll to position [436, 0]
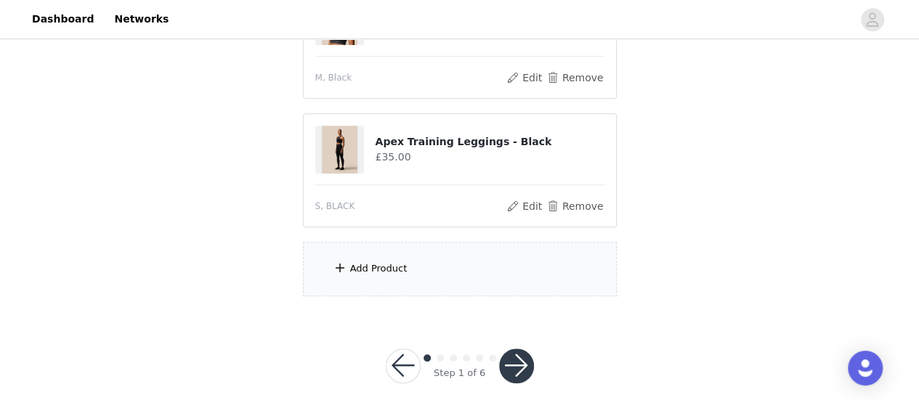
click at [476, 260] on div "Add Product" at bounding box center [460, 269] width 314 height 54
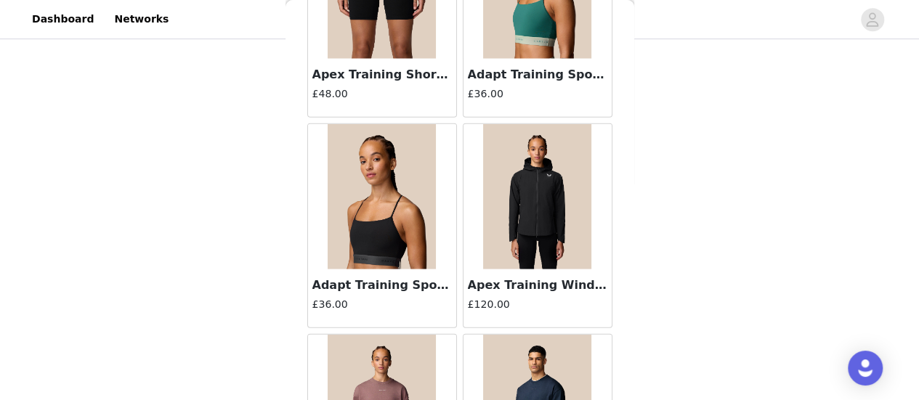
scroll to position [1838, 0]
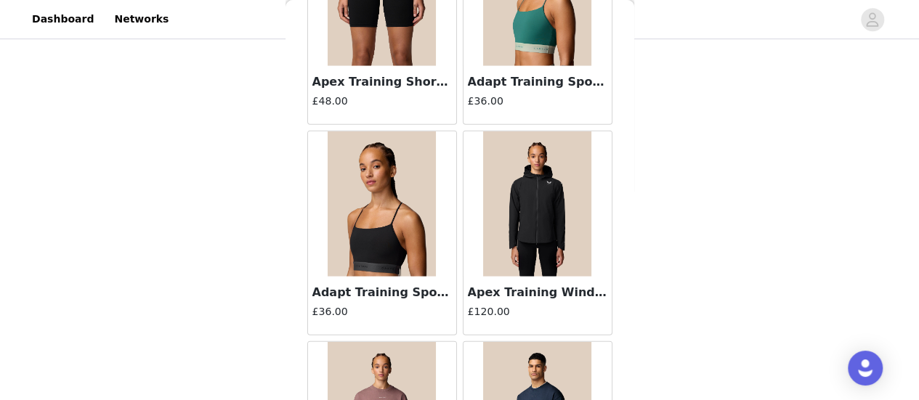
click at [524, 224] on img at bounding box center [537, 203] width 109 height 145
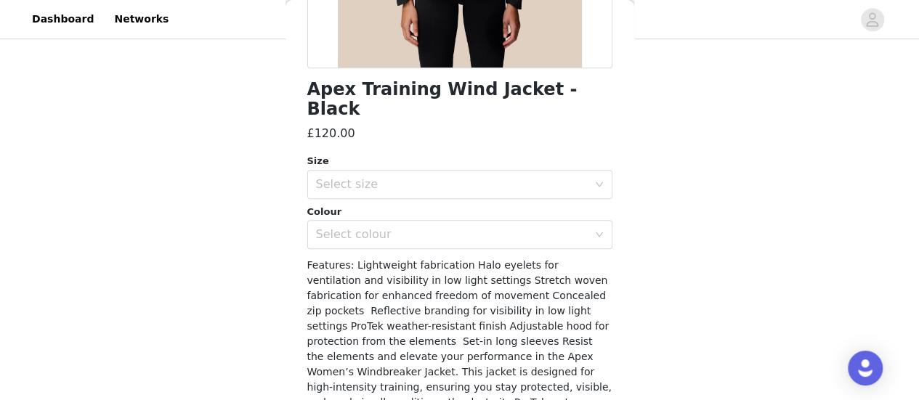
scroll to position [341, 0]
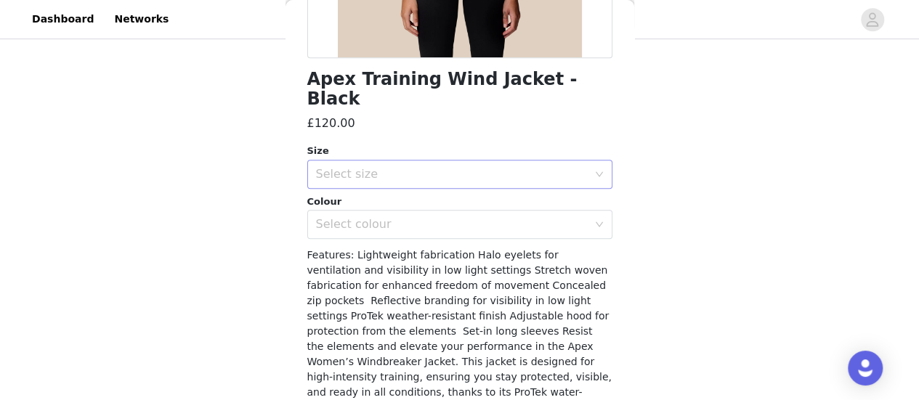
click at [447, 161] on div "Select size" at bounding box center [455, 175] width 278 height 28
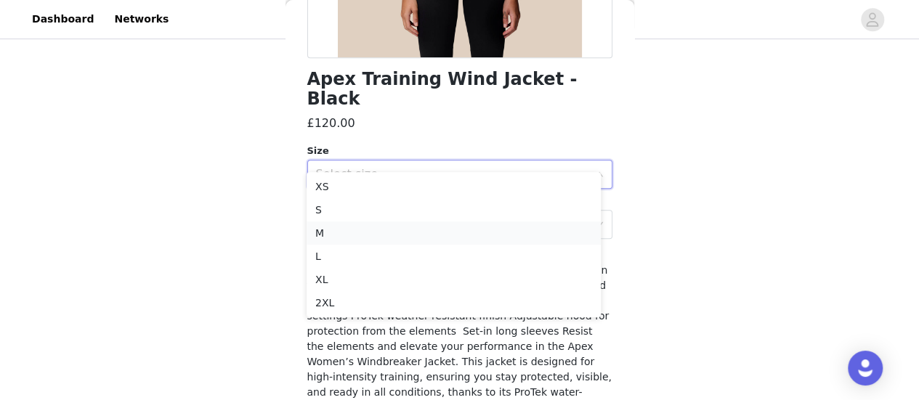
click at [380, 233] on li "M" at bounding box center [454, 233] width 294 height 23
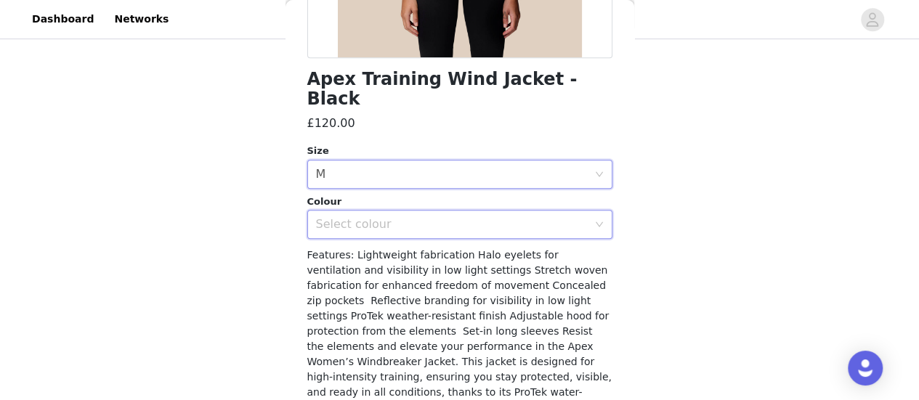
click at [394, 213] on div "Select colour" at bounding box center [455, 225] width 278 height 28
click at [381, 240] on li "BLACK" at bounding box center [454, 237] width 294 height 23
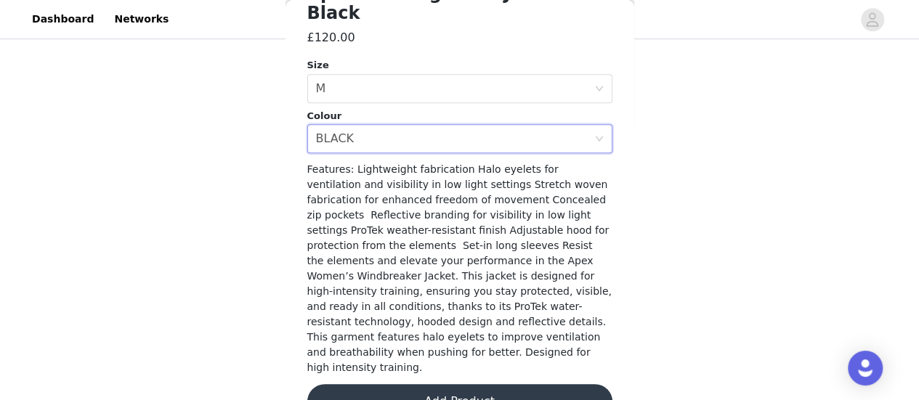
scroll to position [429, 0]
click at [433, 383] on button "Add Product" at bounding box center [459, 400] width 305 height 35
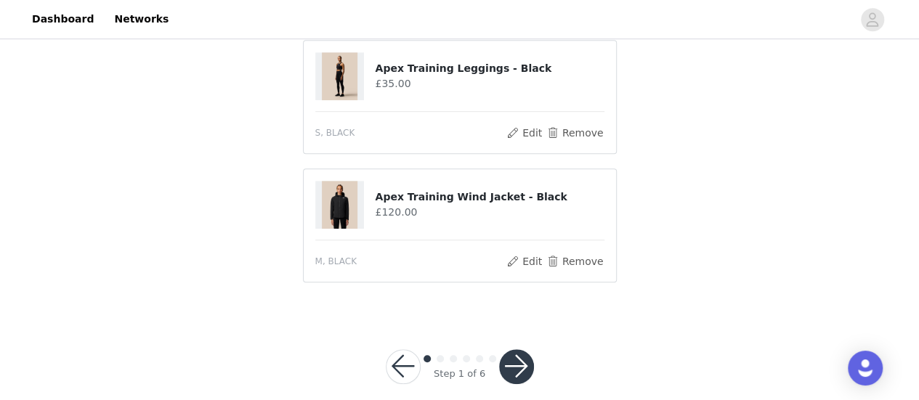
scroll to position [471, 0]
click at [508, 354] on button "button" at bounding box center [516, 366] width 35 height 35
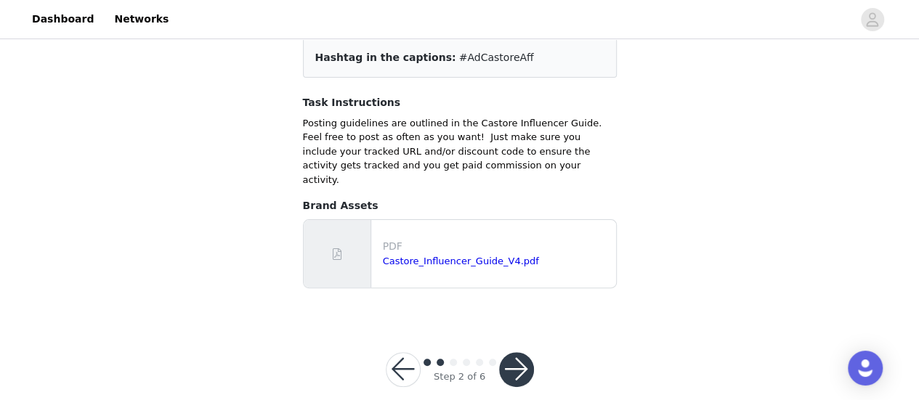
scroll to position [124, 0]
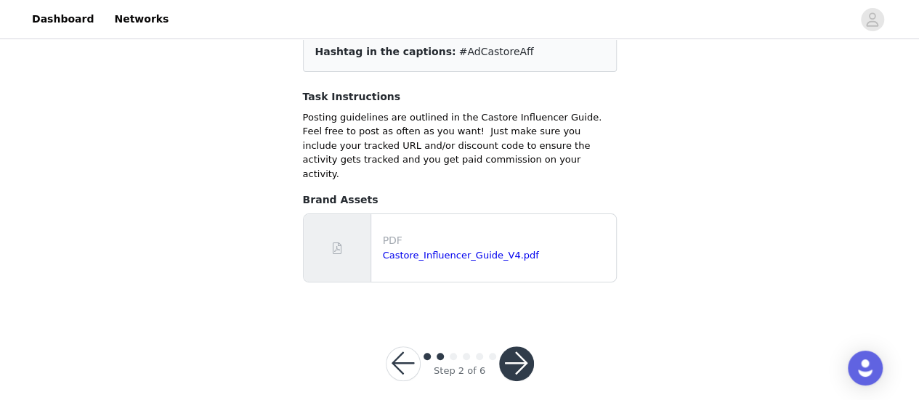
click at [511, 358] on button "button" at bounding box center [516, 363] width 35 height 35
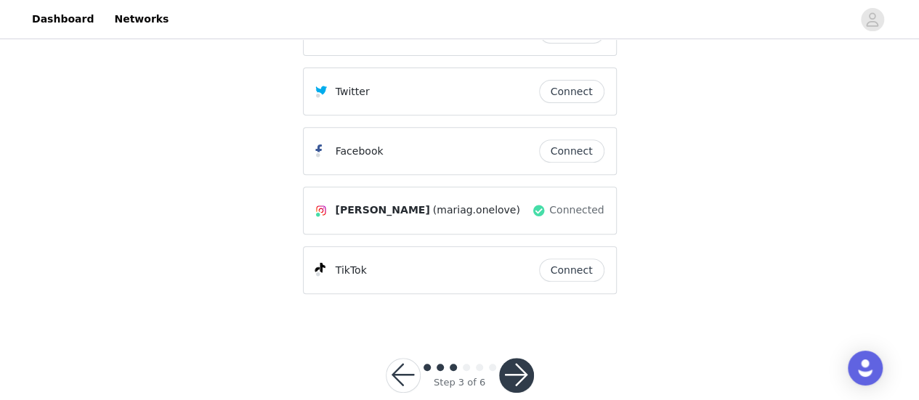
scroll to position [239, 0]
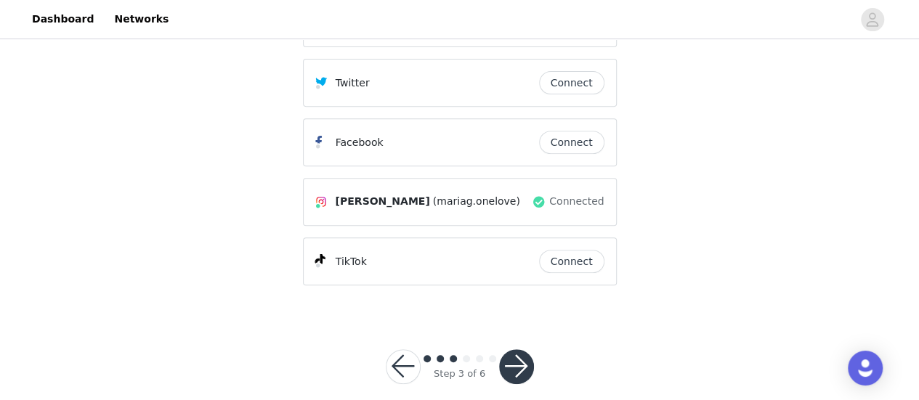
click at [503, 349] on button "button" at bounding box center [516, 366] width 35 height 35
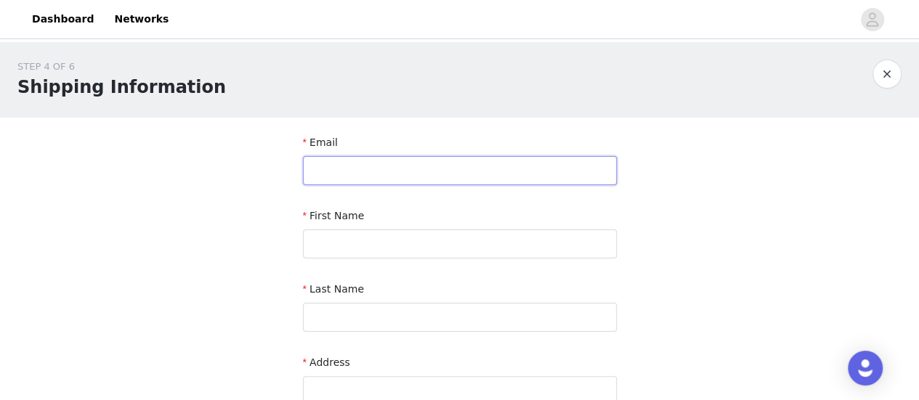
click at [402, 162] on input "text" at bounding box center [460, 170] width 314 height 29
type input "mernurse92@gmail.com"
type input "Maria"
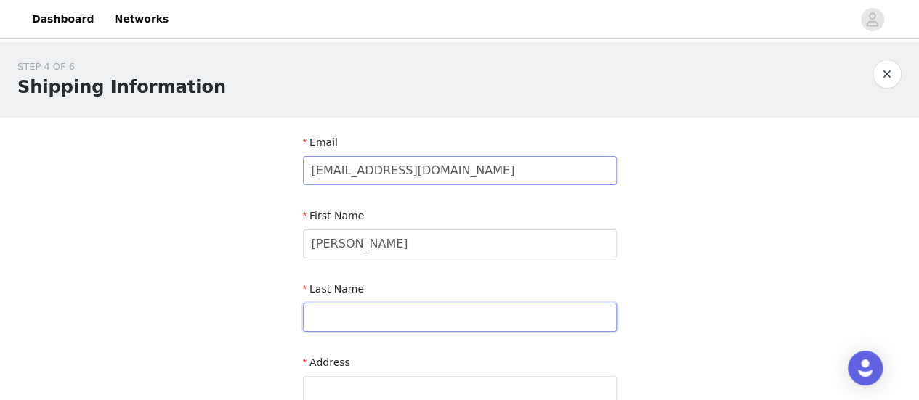
type input "Lizcano Gomez"
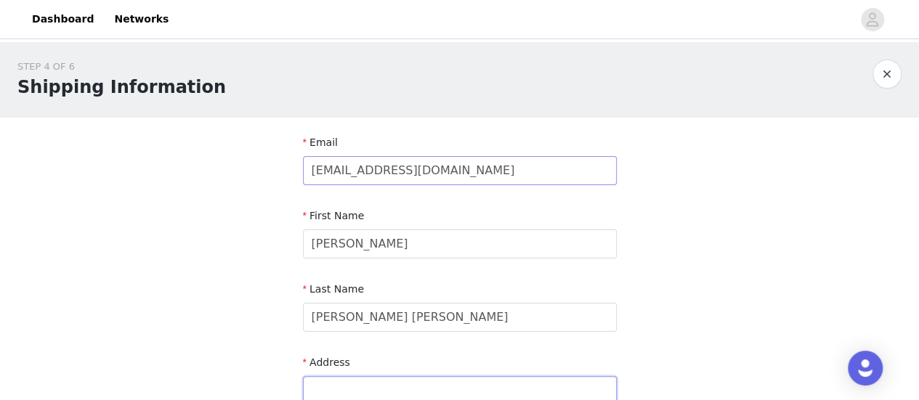
type input "62B Coningham Road"
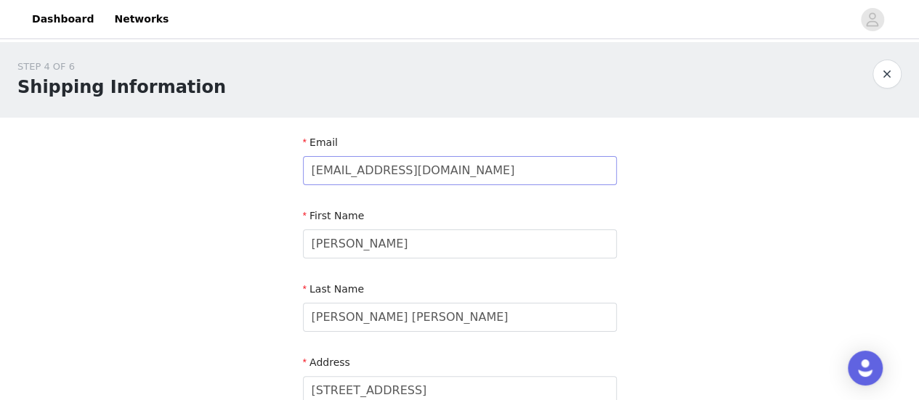
type input "LONDON"
type input "W12 8BH"
type input "07763395158"
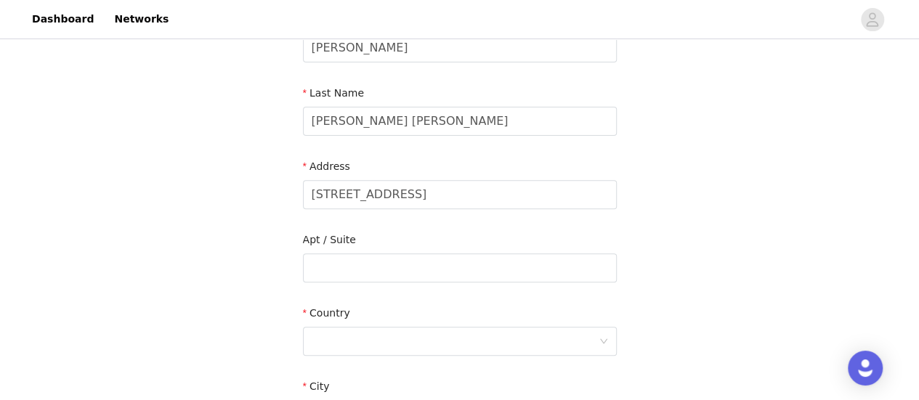
scroll to position [200, 0]
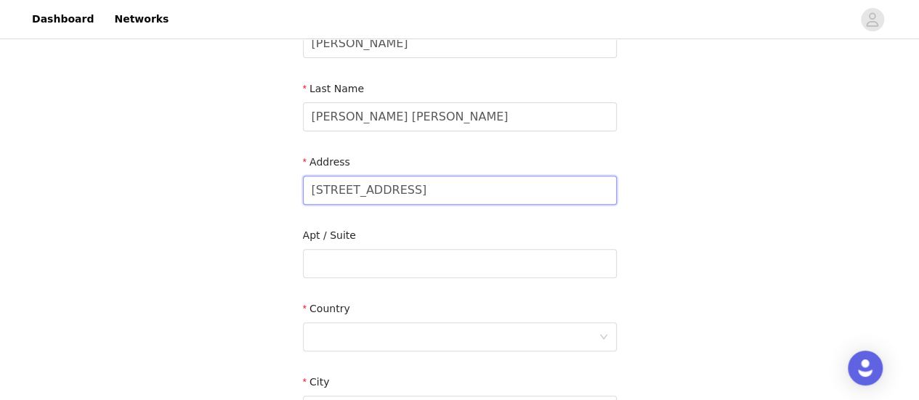
click at [328, 188] on input "62B Coningham Road" at bounding box center [460, 190] width 314 height 29
type input "62A Coningham Road"
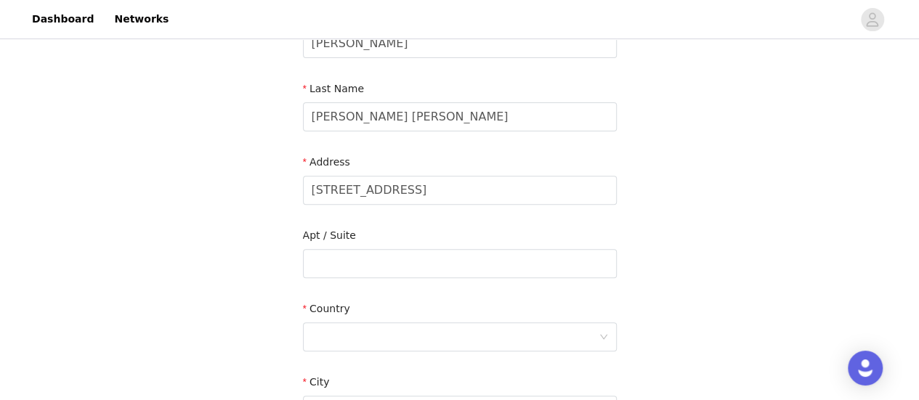
click at [282, 203] on div "STEP 4 OF 6 Shipping Information Email mernurse92@gmail.com First Name Maria La…" at bounding box center [459, 227] width 919 height 771
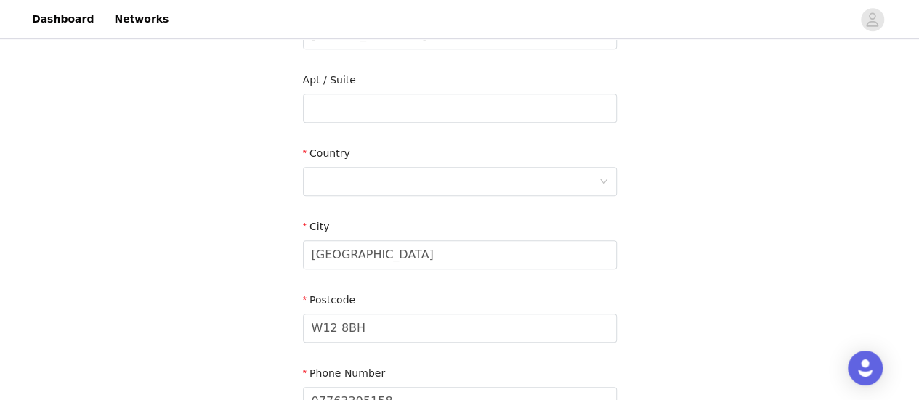
scroll to position [361, 0]
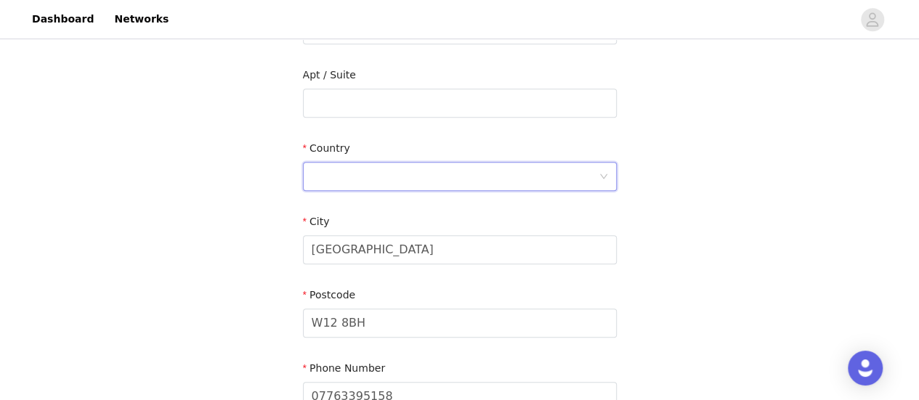
click at [362, 172] on div at bounding box center [455, 177] width 287 height 28
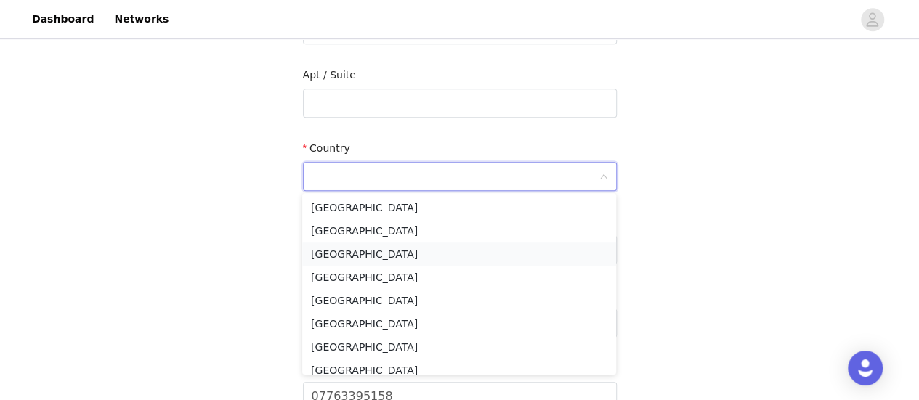
click at [382, 249] on li "United Kingdom" at bounding box center [459, 254] width 314 height 23
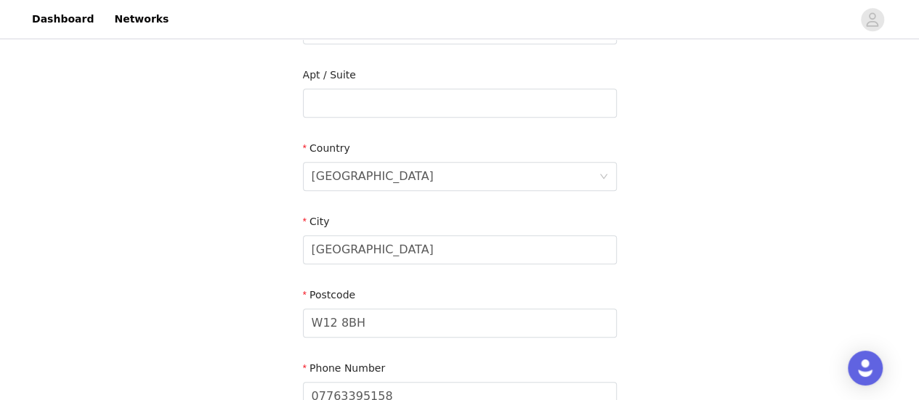
click at [176, 204] on div "STEP 4 OF 6 Shipping Information Email mernurse92@gmail.com First Name Maria La…" at bounding box center [459, 66] width 919 height 771
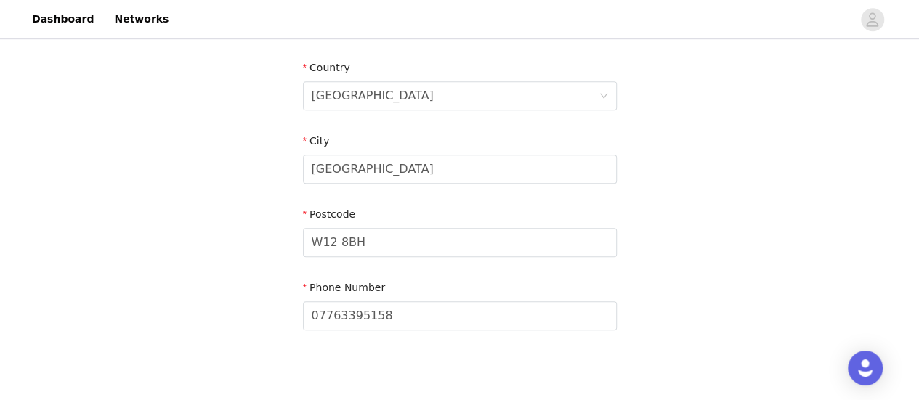
scroll to position [516, 0]
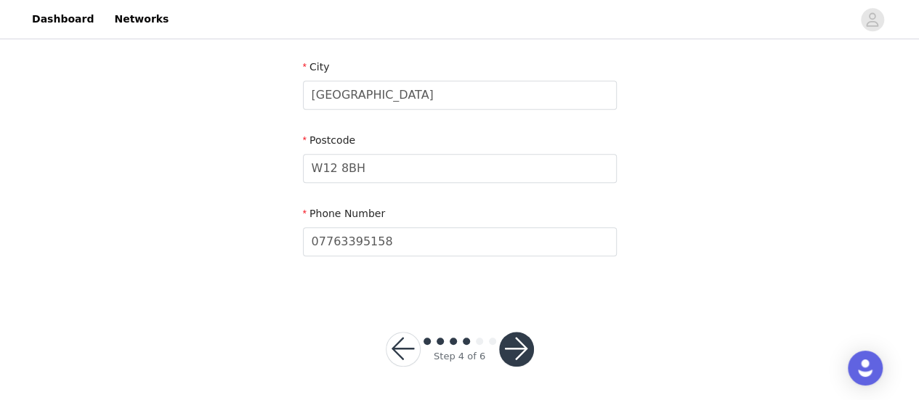
click at [516, 356] on button "button" at bounding box center [516, 349] width 35 height 35
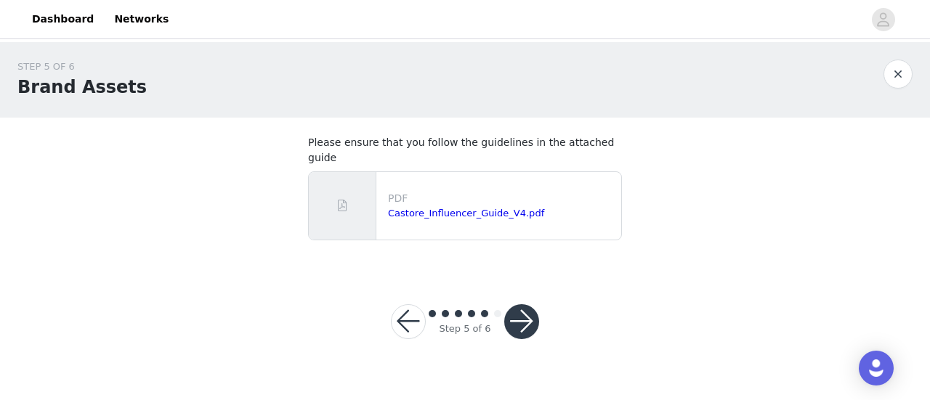
click at [526, 310] on button "button" at bounding box center [521, 321] width 35 height 35
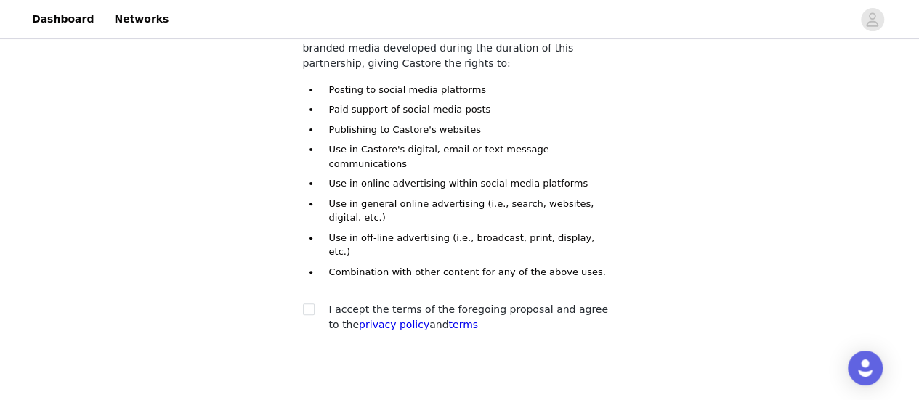
scroll to position [153, 0]
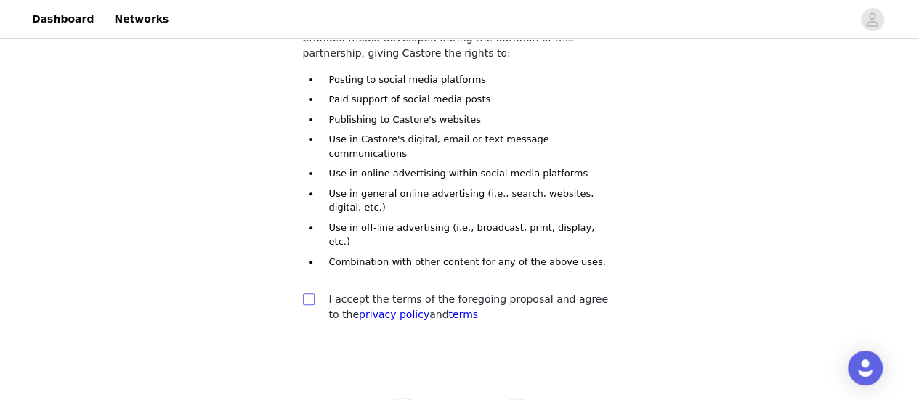
click at [312, 293] on span at bounding box center [309, 299] width 12 height 12
click at [312, 293] on input "checkbox" at bounding box center [308, 298] width 10 height 10
checkbox input "true"
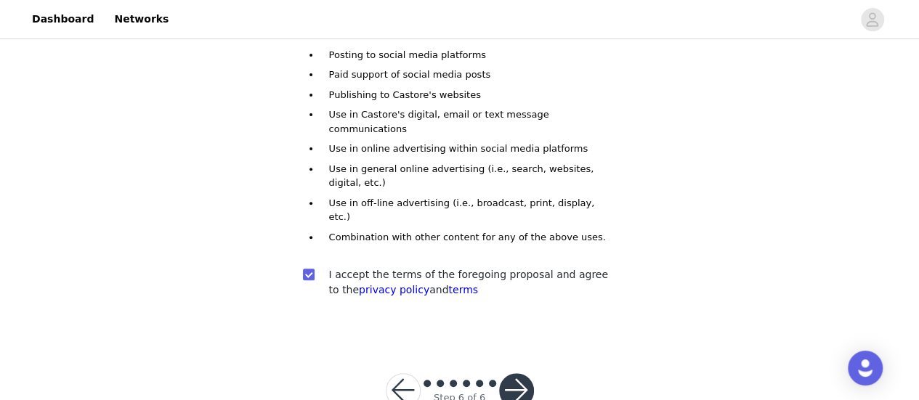
click at [526, 373] on button "button" at bounding box center [516, 390] width 35 height 35
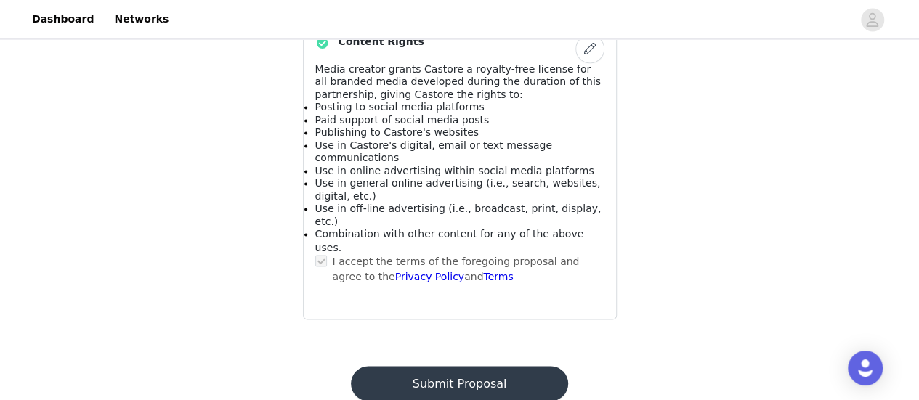
scroll to position [1129, 0]
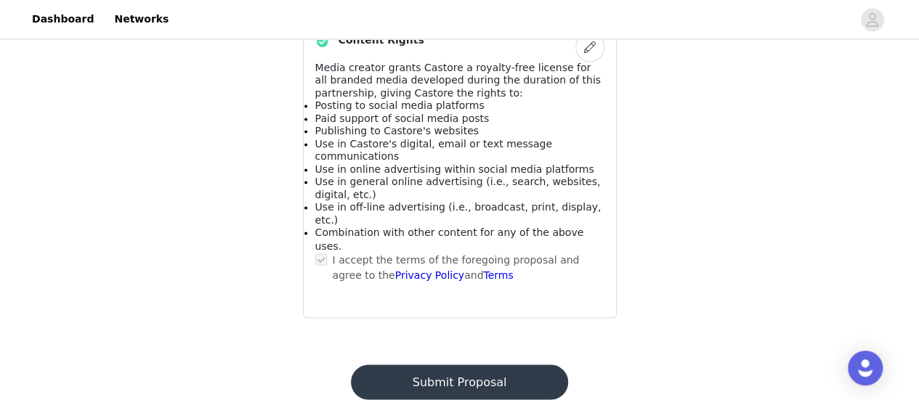
click at [520, 365] on button "Submit Proposal" at bounding box center [459, 382] width 217 height 35
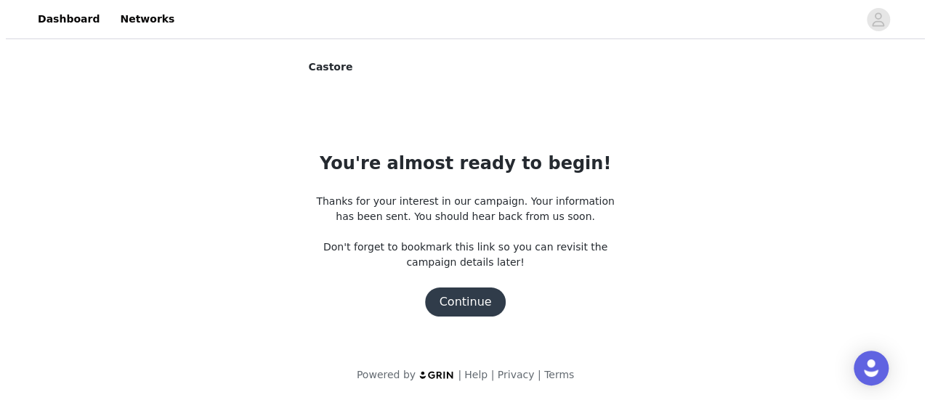
scroll to position [0, 0]
click at [453, 300] on button "Continue" at bounding box center [464, 302] width 81 height 29
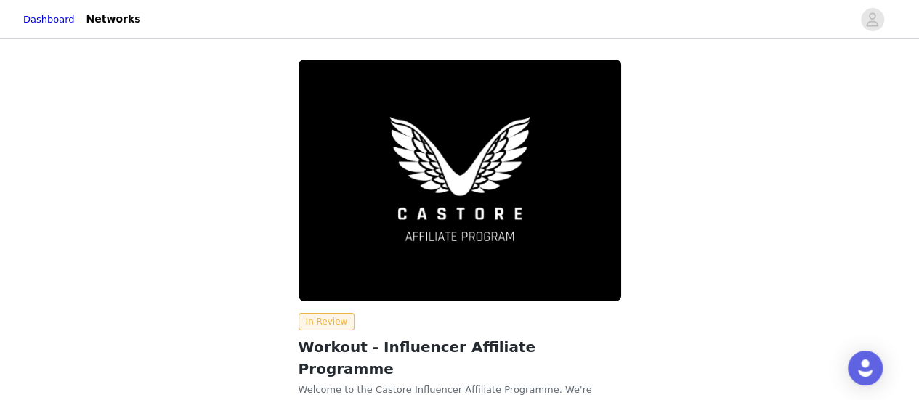
click at [198, 166] on div "In Review Workout - Influencer Affiliate Programme Welcome to the Castore Influ…" at bounding box center [460, 273] width 680 height 445
